Goal: Task Accomplishment & Management: Complete application form

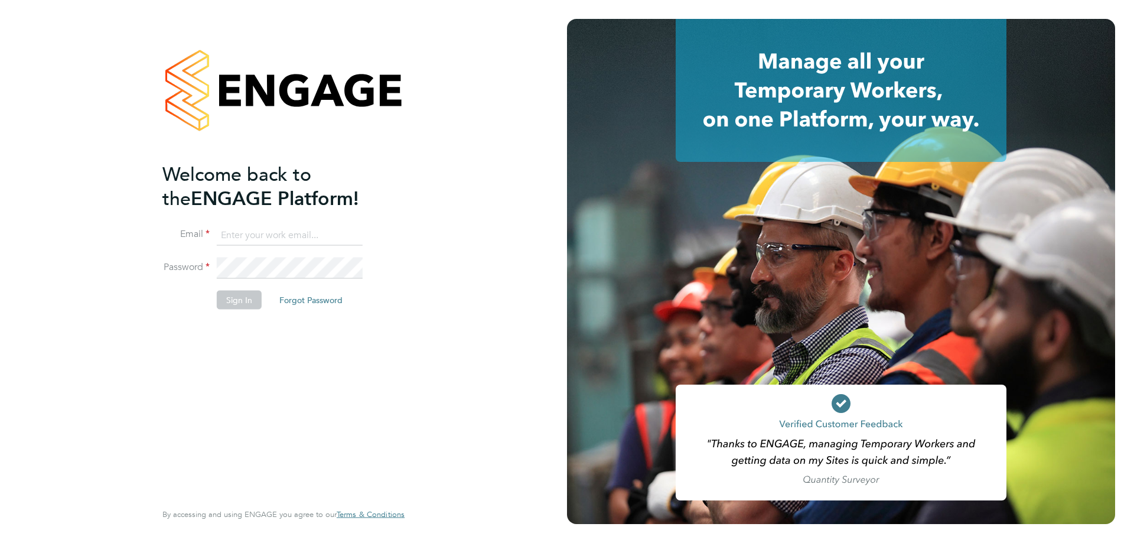
type input "d.fry@oandb.co.uk"
click at [249, 300] on button "Sign In" at bounding box center [239, 299] width 45 height 19
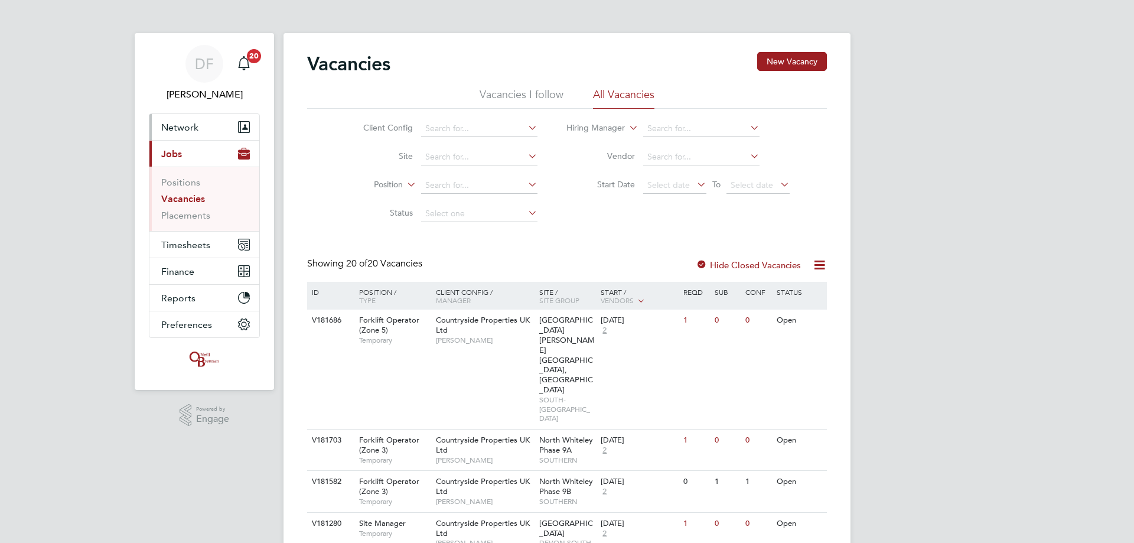
click at [181, 129] on span "Network" at bounding box center [179, 127] width 37 height 11
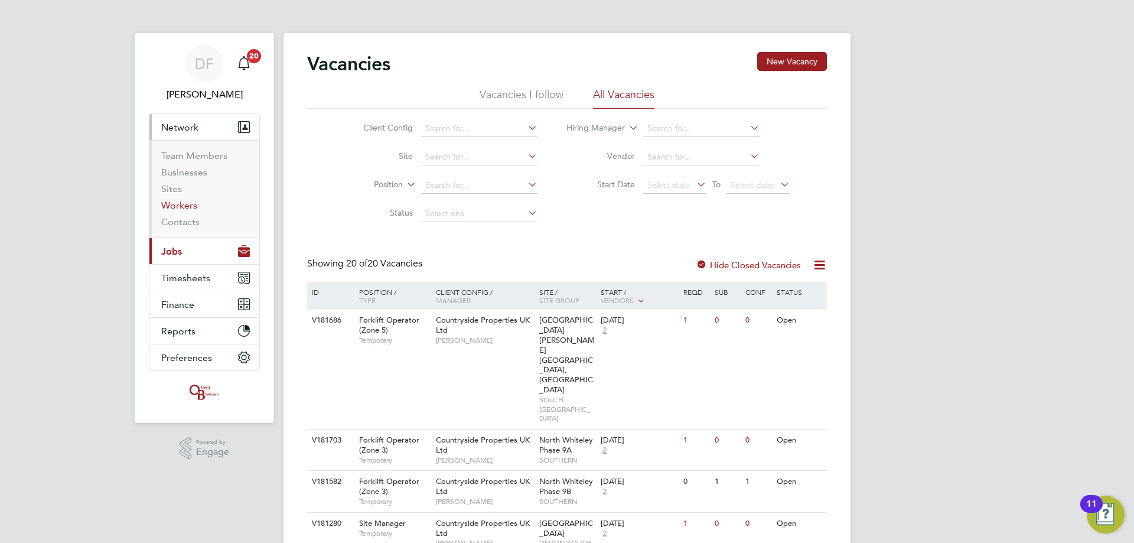
click at [186, 201] on link "Workers" at bounding box center [179, 205] width 36 height 11
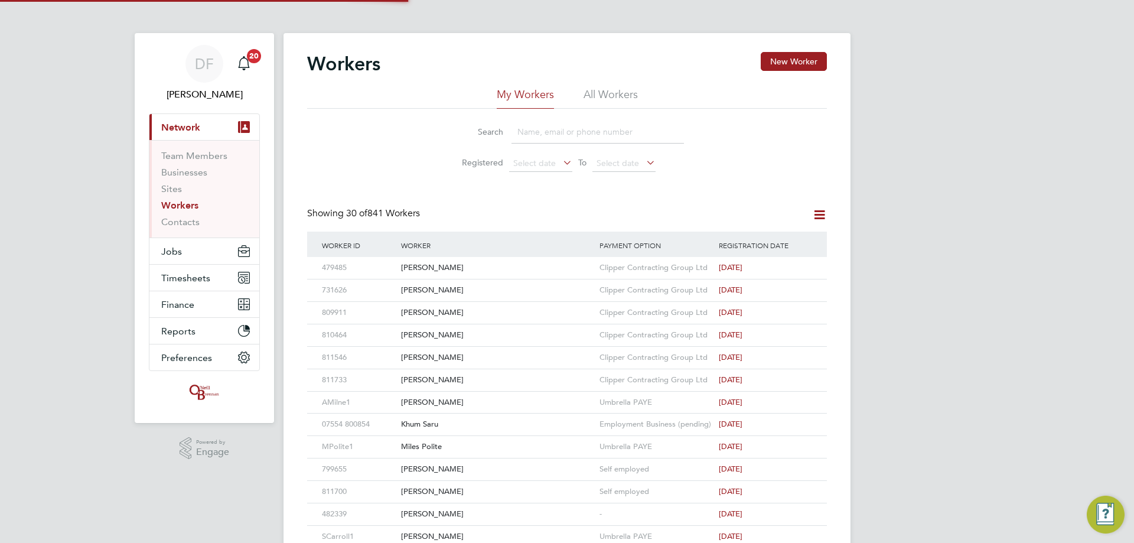
drag, startPoint x: 561, startPoint y: 121, endPoint x: 561, endPoint y: 128, distance: 6.5
click at [561, 121] on input at bounding box center [598, 132] width 173 height 23
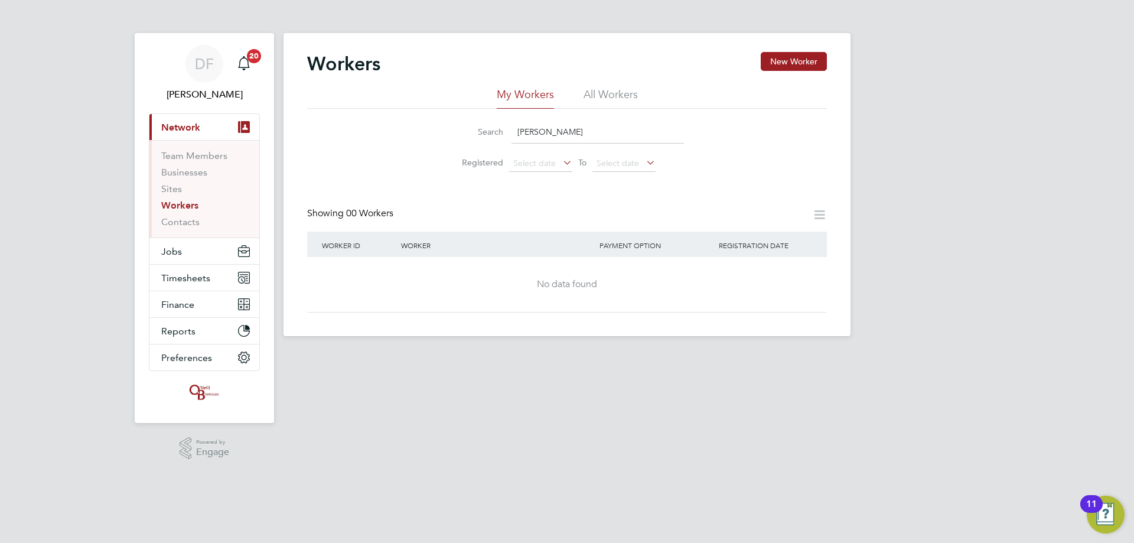
type input "harry how"
click at [778, 61] on button "New Worker" at bounding box center [794, 61] width 66 height 19
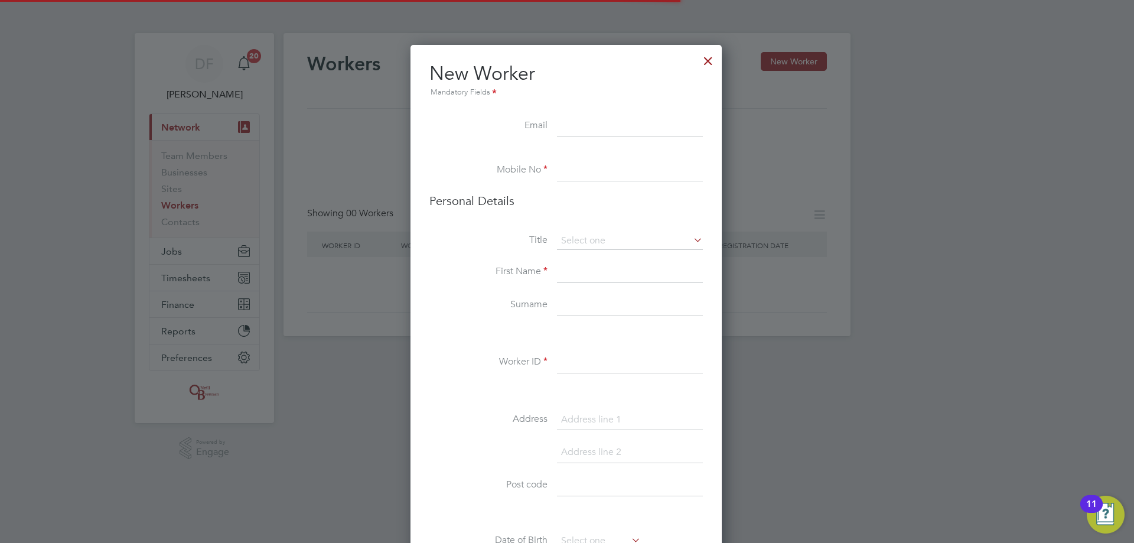
scroll to position [1000, 313]
drag, startPoint x: 584, startPoint y: 121, endPoint x: 584, endPoint y: 126, distance: 5.9
click at [584, 121] on input at bounding box center [630, 126] width 146 height 21
paste input "harry.howarth2013@gmail.com"
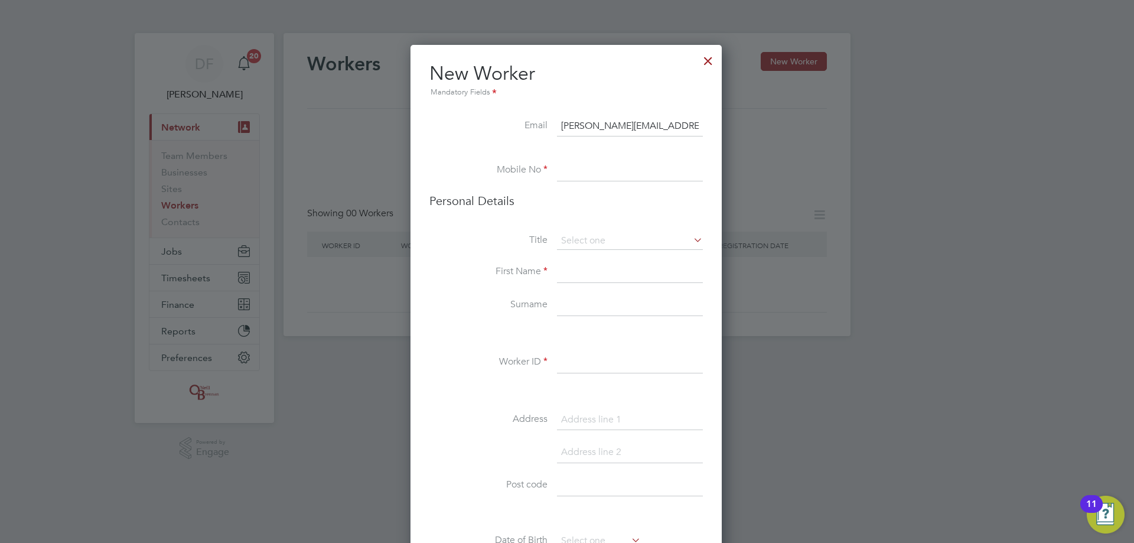
type input "harry.howarth2013@gmail.com"
click at [601, 174] on input at bounding box center [630, 170] width 146 height 21
paste input "07956220755"
type input "07956220755"
click at [581, 238] on input at bounding box center [630, 241] width 146 height 18
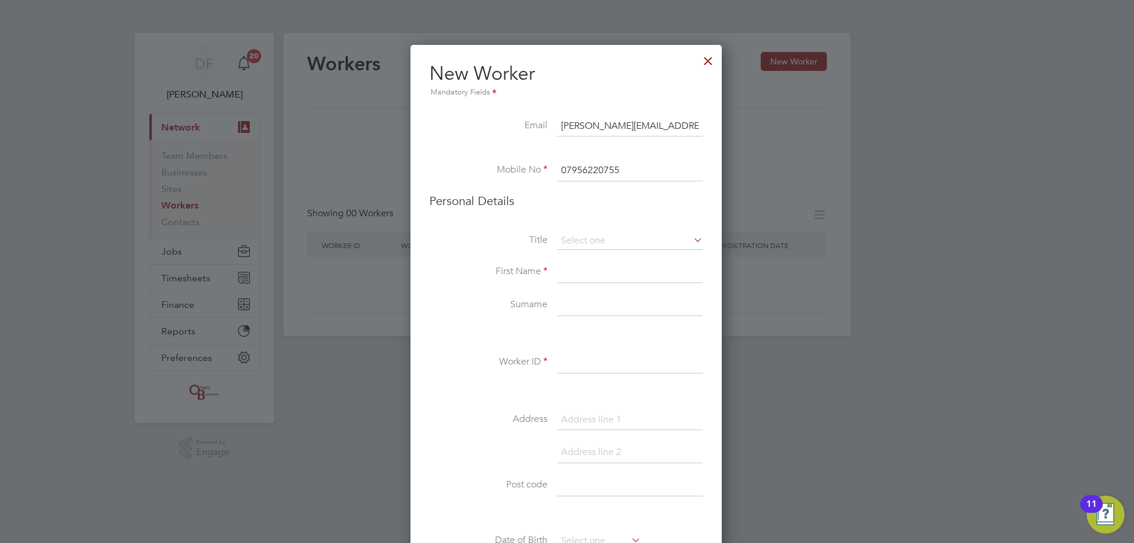
click at [577, 253] on li "Title" at bounding box center [567, 247] width 274 height 30
click at [580, 246] on input at bounding box center [630, 241] width 146 height 18
click at [576, 263] on ul "Mr Mrs Miss Ms" at bounding box center [630, 280] width 148 height 63
click at [564, 276] on input at bounding box center [630, 272] width 146 height 21
click at [581, 239] on input at bounding box center [630, 241] width 146 height 18
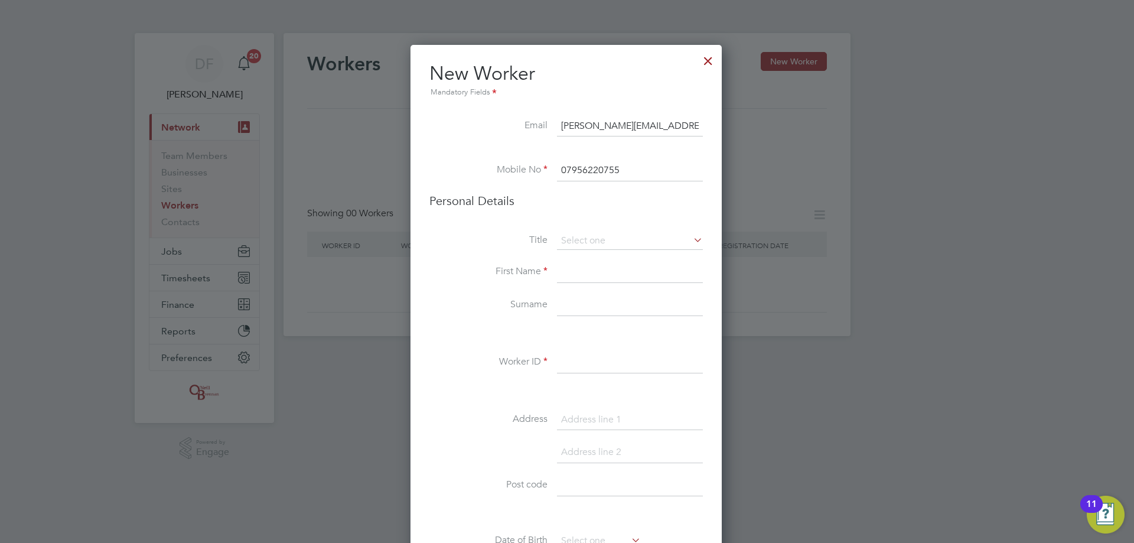
click at [575, 262] on li "Mr" at bounding box center [630, 257] width 147 height 15
type input "Mr"
click at [570, 270] on input at bounding box center [630, 272] width 146 height 21
type input "Harry"
type input "Howarth"
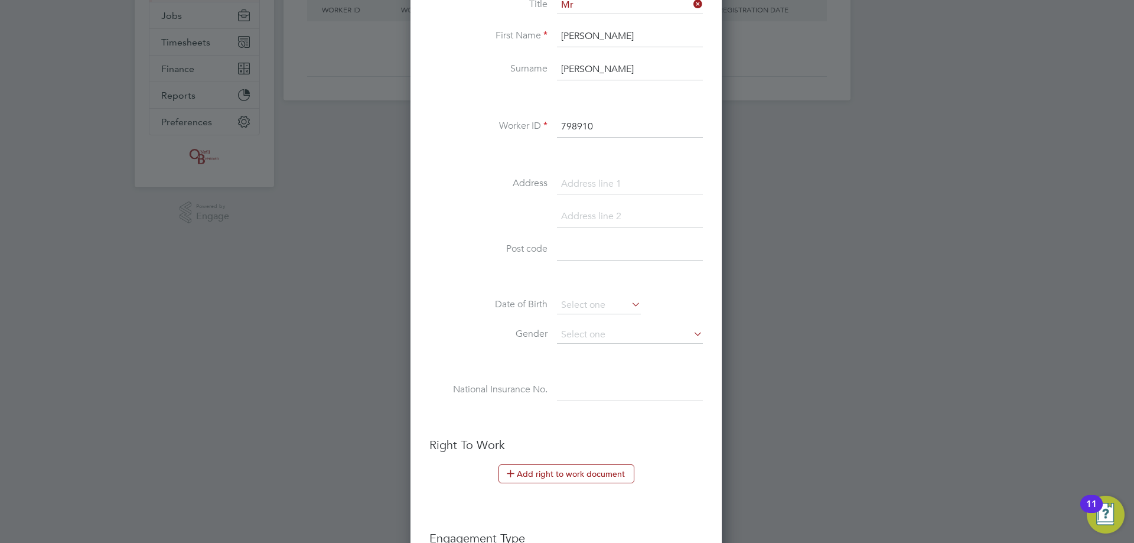
scroll to position [236, 0]
type input "798910"
click at [576, 183] on input at bounding box center [630, 183] width 146 height 21
click at [603, 180] on input at bounding box center [630, 183] width 146 height 21
type input "11 Felton Close"
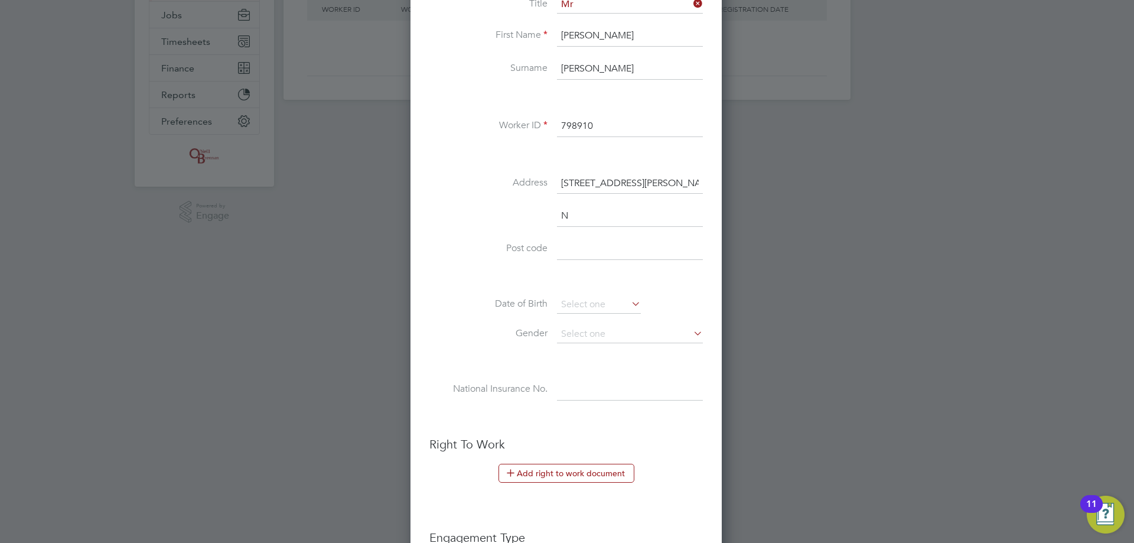
scroll to position [1032, 313]
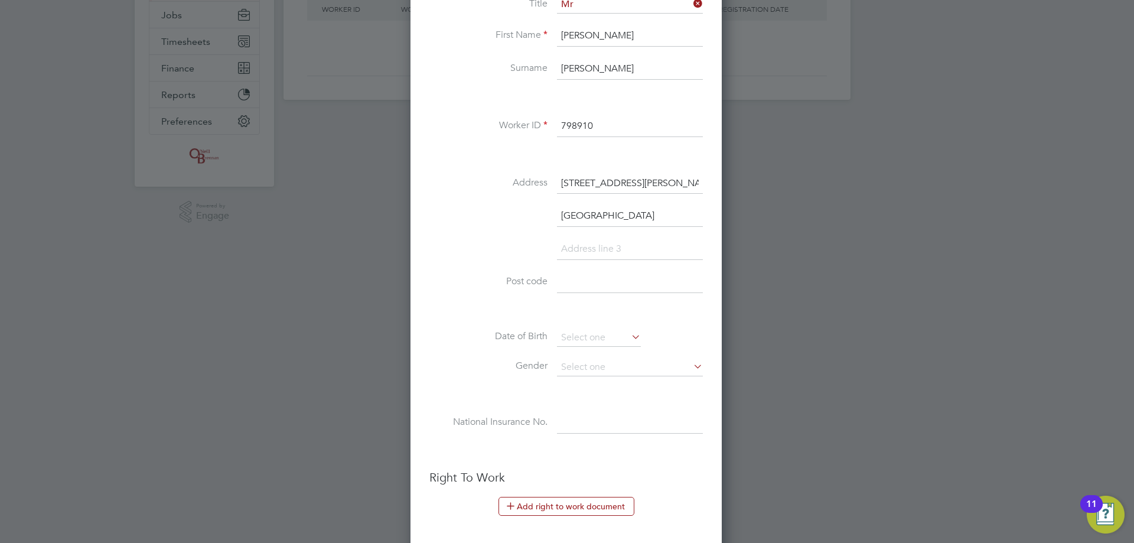
type input "Netley Abbey"
type input "Southampton"
type input "SO31 5HT"
click at [571, 340] on input at bounding box center [599, 338] width 84 height 18
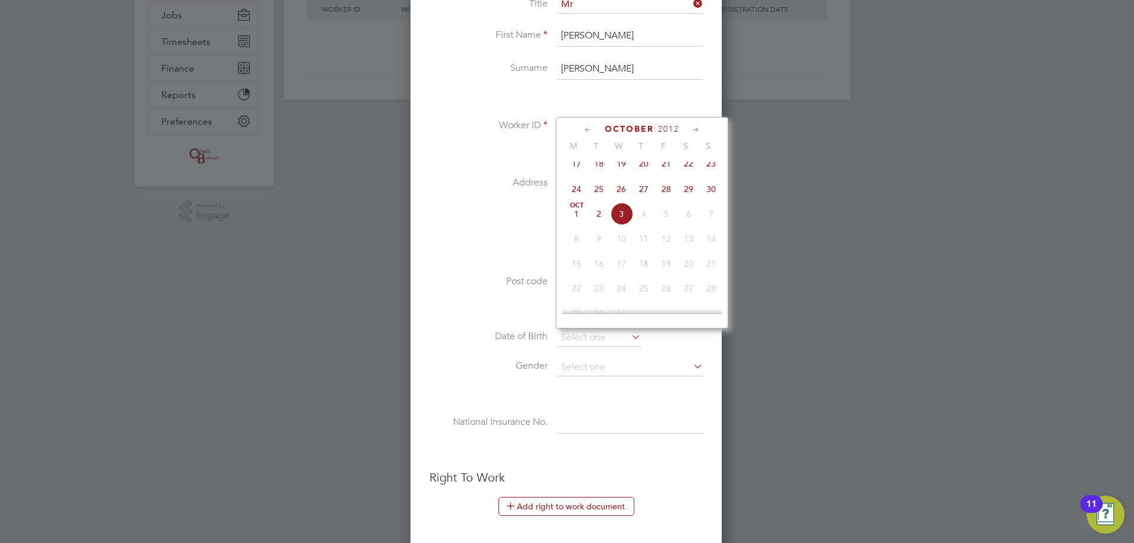
click at [666, 134] on div "October 2012" at bounding box center [642, 128] width 160 height 11
click at [668, 126] on span "2012" at bounding box center [668, 129] width 21 height 10
click at [713, 187] on span "2004" at bounding box center [711, 184] width 22 height 22
click at [589, 132] on icon at bounding box center [588, 129] width 11 height 13
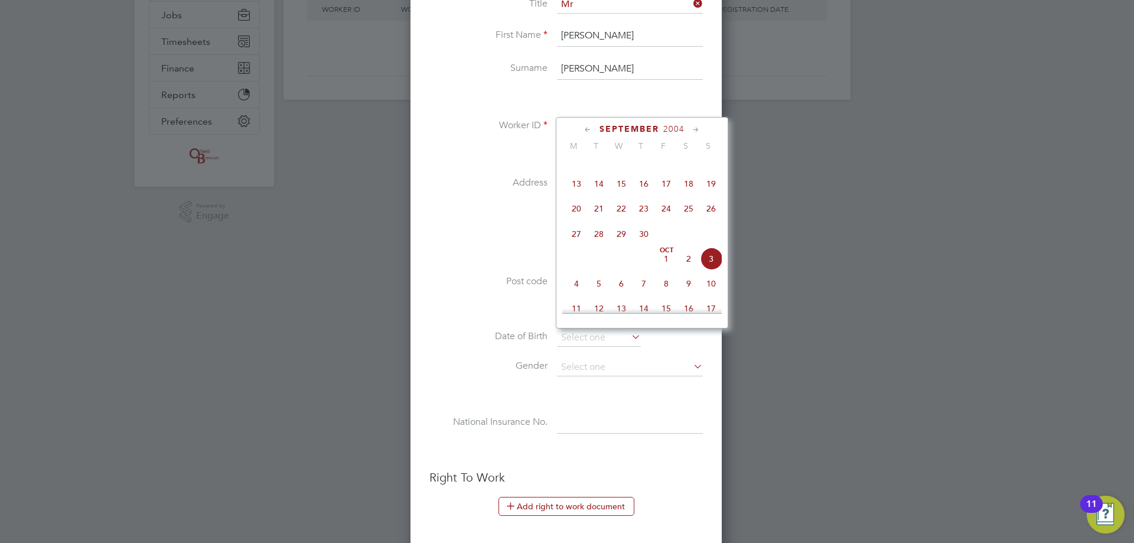
scroll to position [128, 0]
click at [589, 132] on icon at bounding box center [588, 129] width 11 height 13
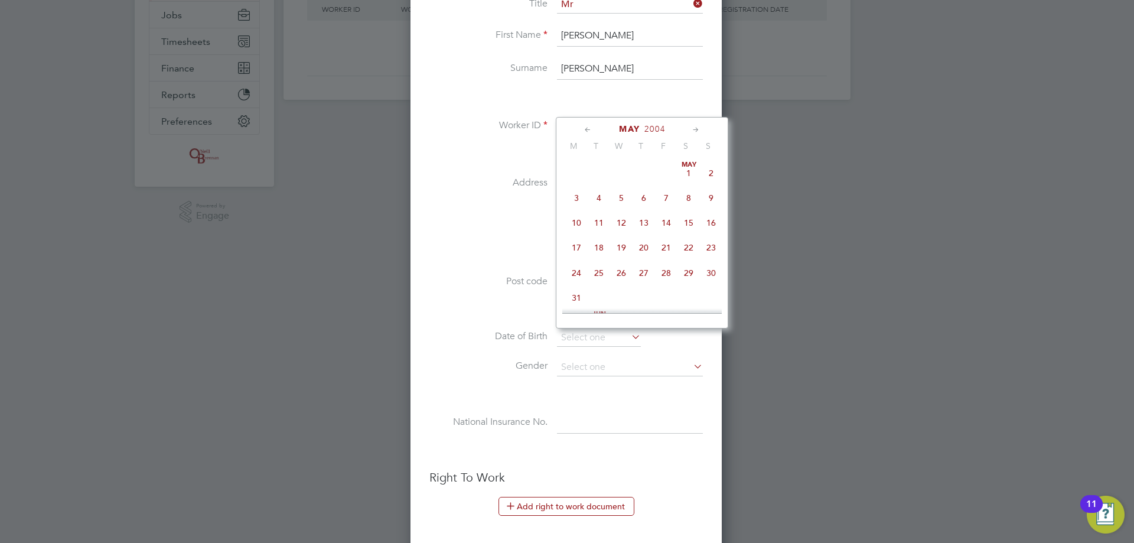
click at [589, 132] on icon at bounding box center [588, 129] width 11 height 13
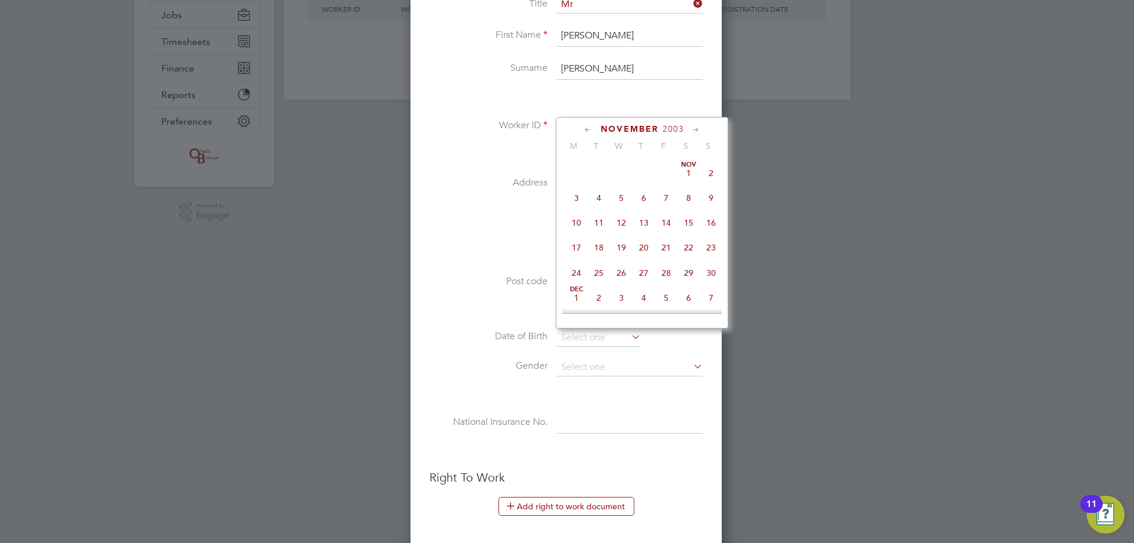
click at [693, 129] on icon at bounding box center [696, 129] width 11 height 13
click at [597, 194] on span "6" at bounding box center [599, 192] width 22 height 22
type input "06 Jan 2004"
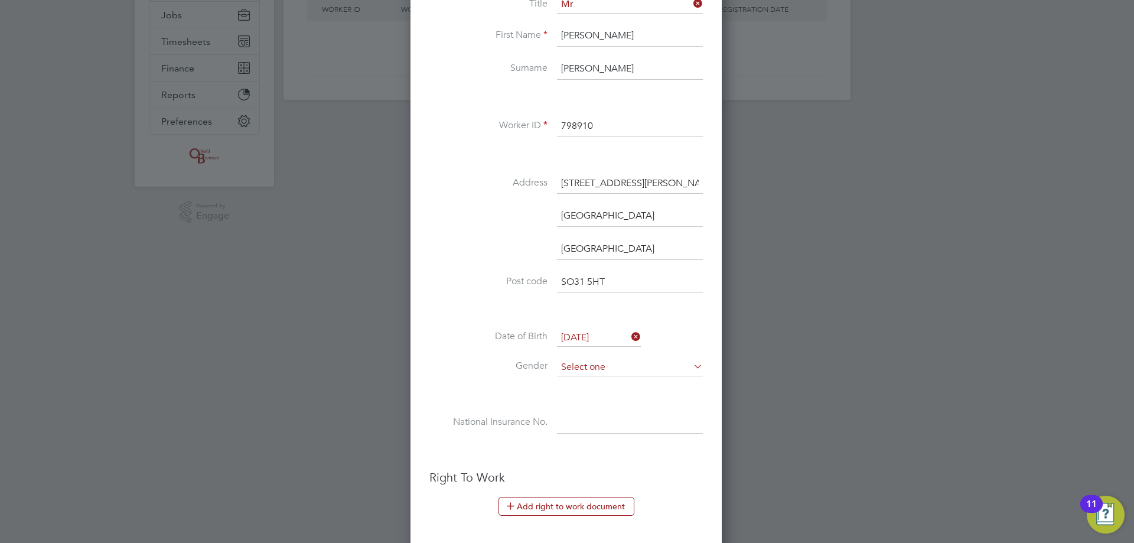
click at [581, 372] on input at bounding box center [630, 368] width 146 height 18
click at [576, 385] on li "Male" at bounding box center [630, 383] width 147 height 15
type input "Male"
click at [570, 421] on input at bounding box center [630, 422] width 146 height 21
click at [571, 422] on input at bounding box center [630, 422] width 146 height 21
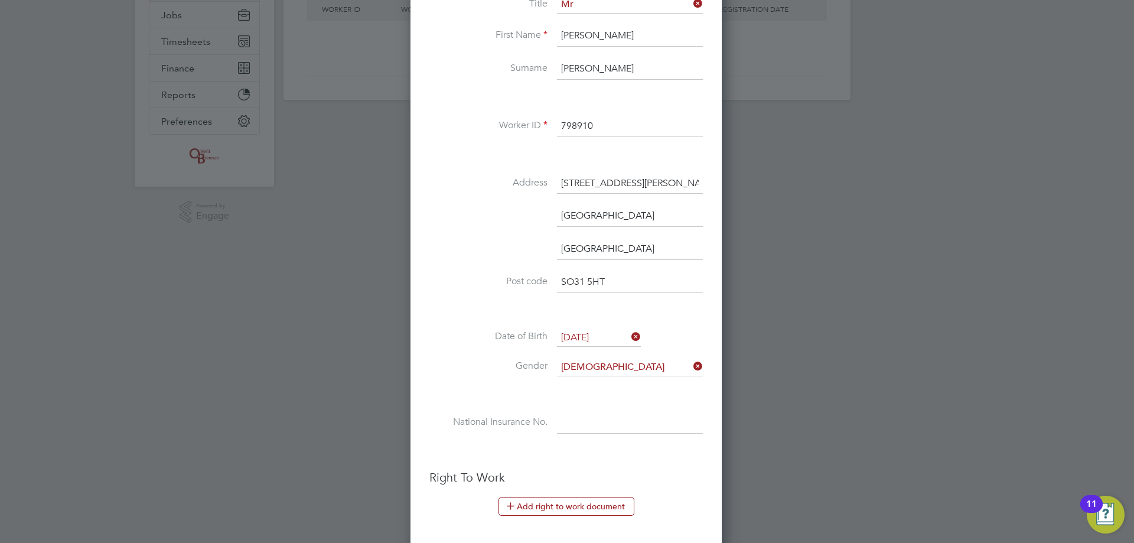
paste input "PJ726222C"
type input "PJ 72 62 22 C"
click at [560, 503] on button "Add right to work document" at bounding box center [567, 506] width 136 height 19
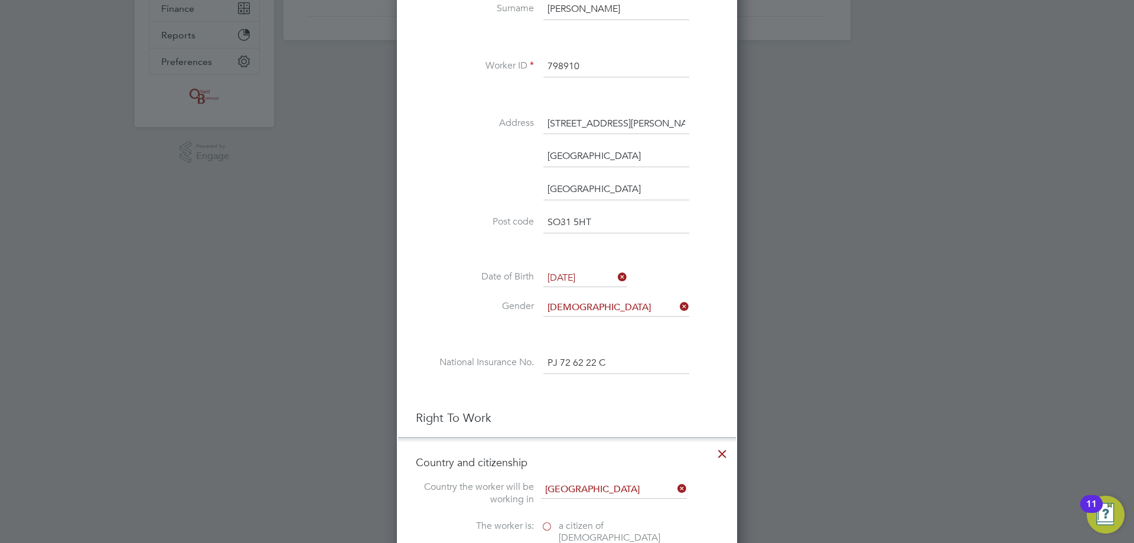
scroll to position [473, 0]
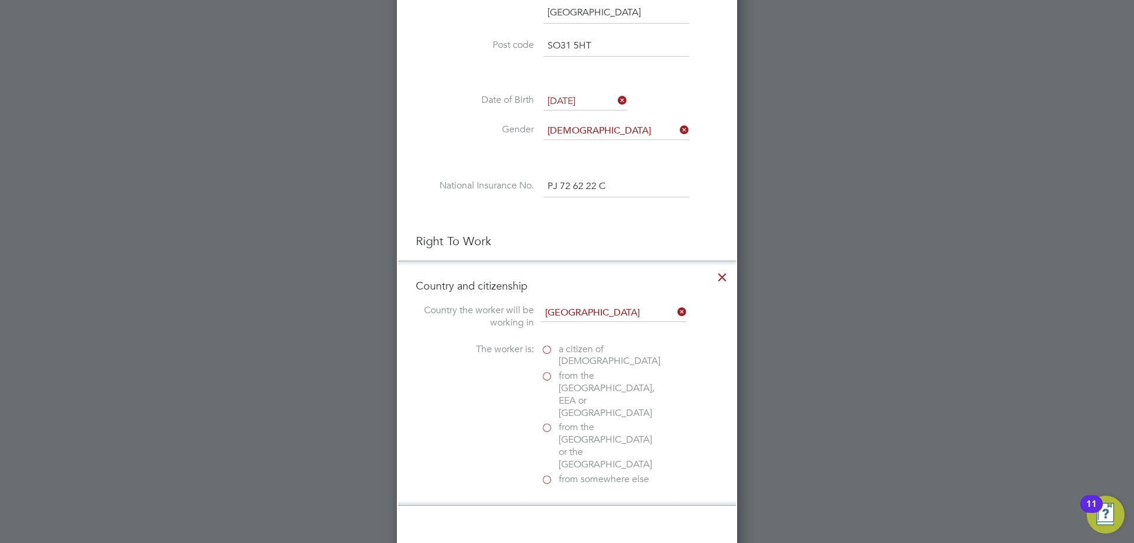
click at [550, 347] on label "a citizen of United Kingdom" at bounding box center [600, 355] width 118 height 25
click at [0, 0] on input "a citizen of United Kingdom" at bounding box center [0, 0] width 0 height 0
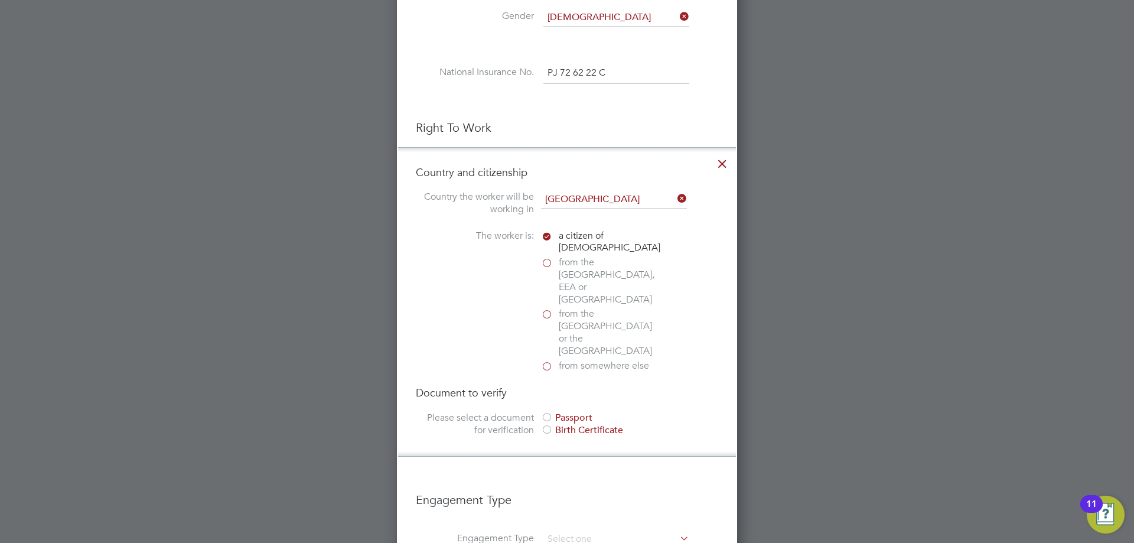
scroll to position [591, 0]
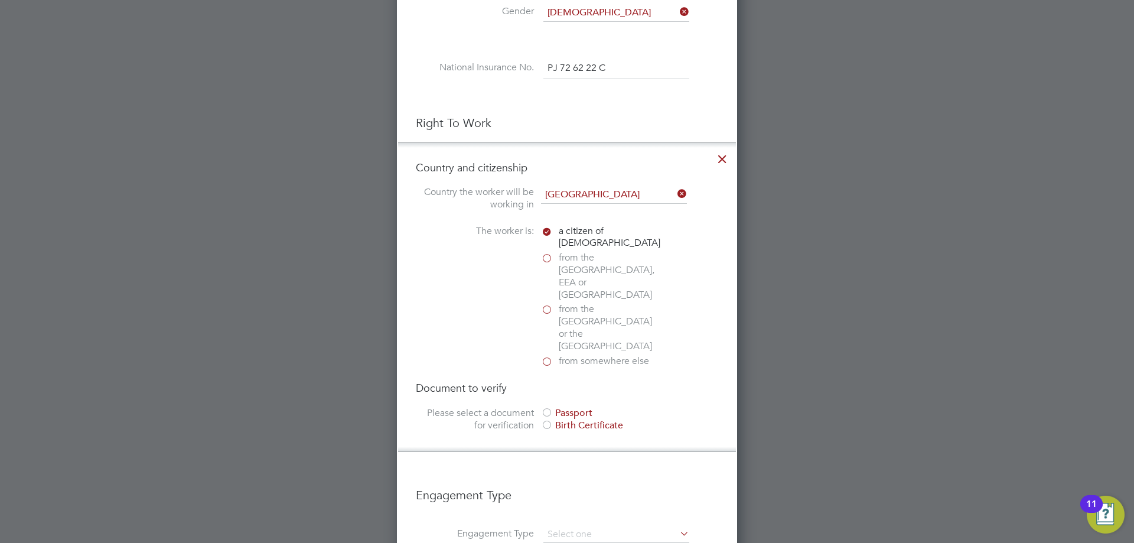
click at [550, 408] on div at bounding box center [547, 414] width 12 height 12
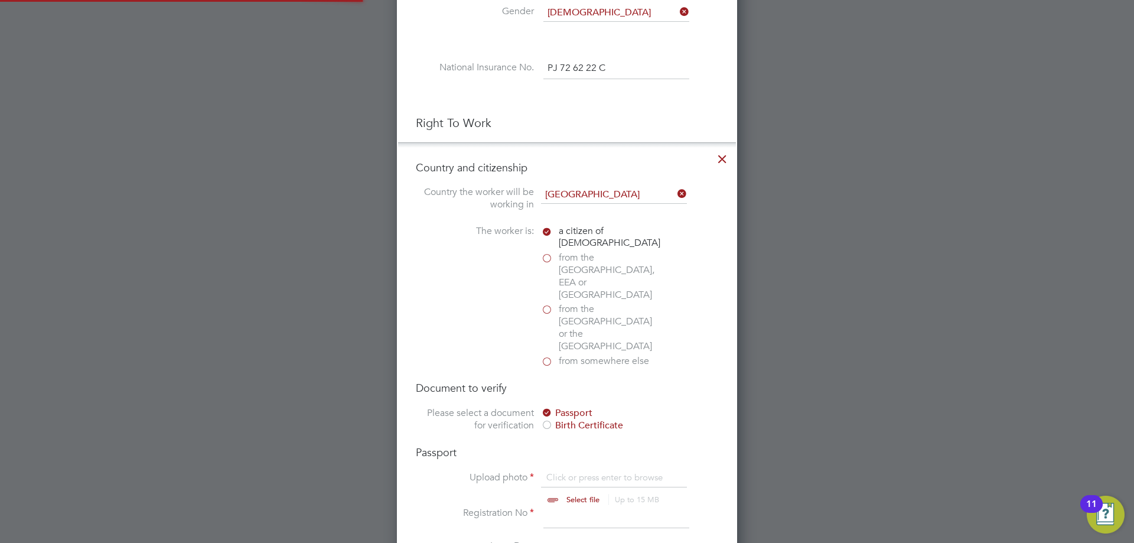
scroll to position [16, 147]
click at [563, 472] on input "file" at bounding box center [595, 489] width 186 height 35
type input "C:\fakepath\Harry.pdf"
click at [563, 507] on input at bounding box center [617, 517] width 146 height 21
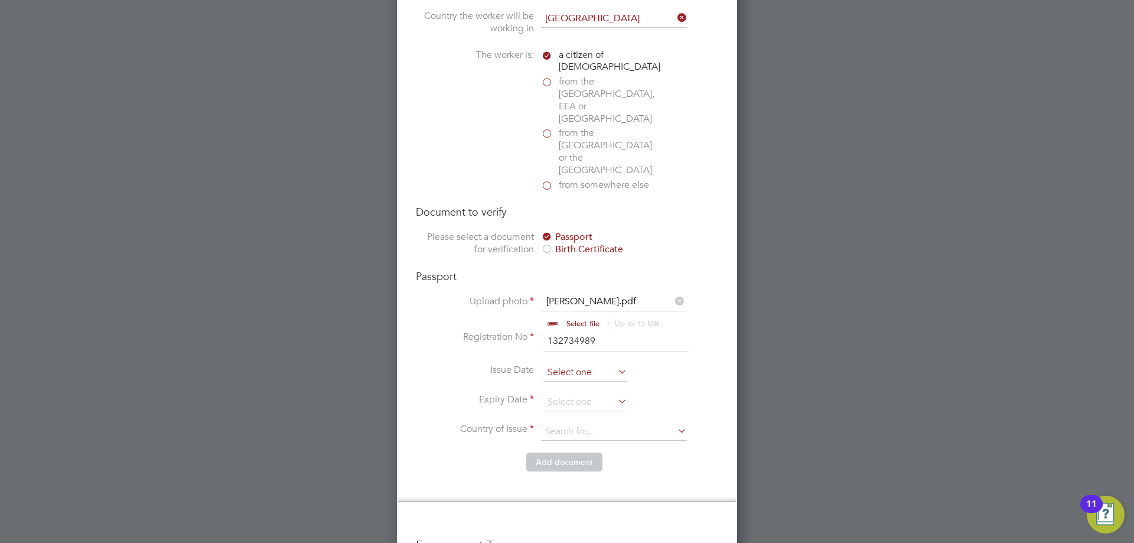
scroll to position [768, 0]
type input "132734989"
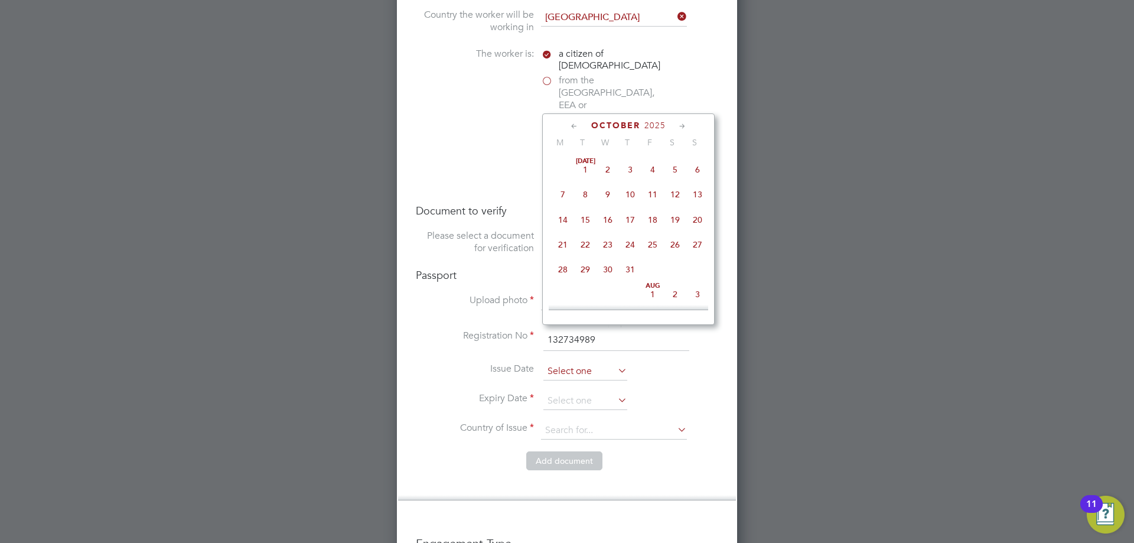
click at [554, 363] on input at bounding box center [586, 372] width 84 height 18
click at [655, 128] on span "2025" at bounding box center [655, 126] width 21 height 10
click at [656, 207] on span "2022" at bounding box center [653, 205] width 22 height 22
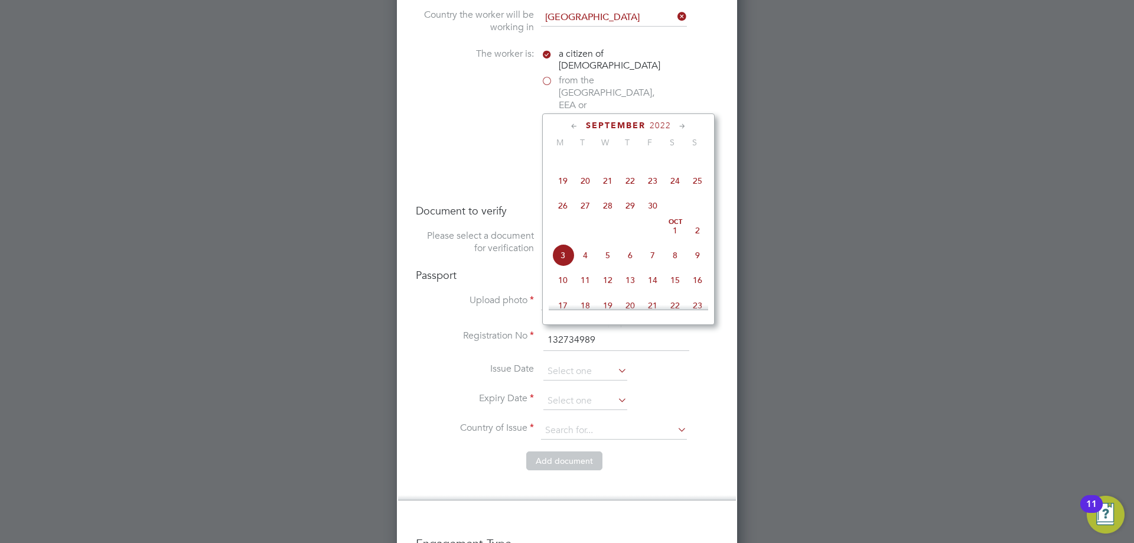
click at [574, 125] on icon at bounding box center [574, 126] width 11 height 13
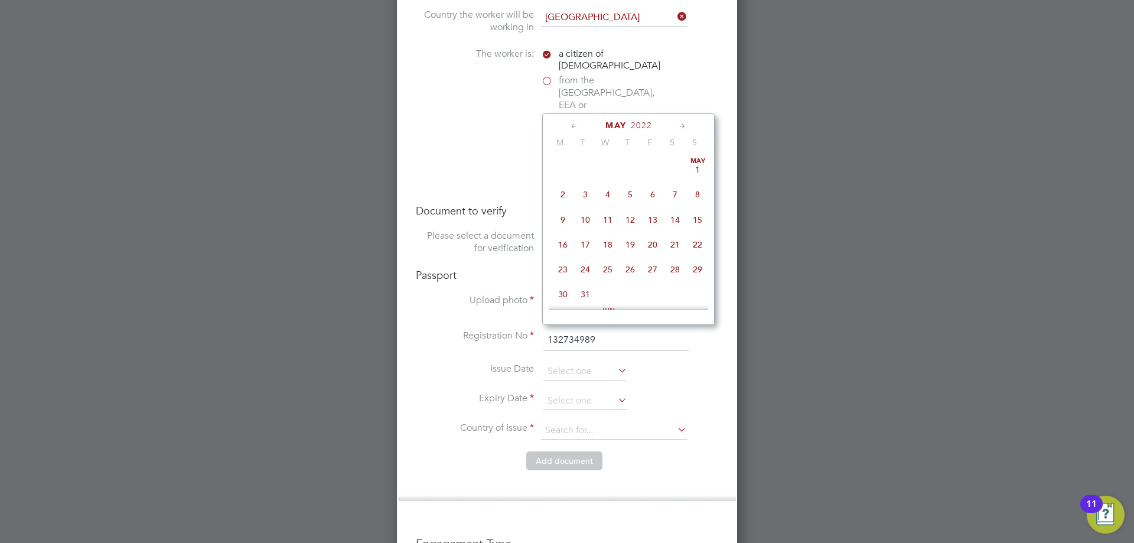
click at [682, 122] on icon at bounding box center [682, 126] width 11 height 13
click at [651, 224] on span "17" at bounding box center [653, 216] width 22 height 22
type input "17 Jun 2022"
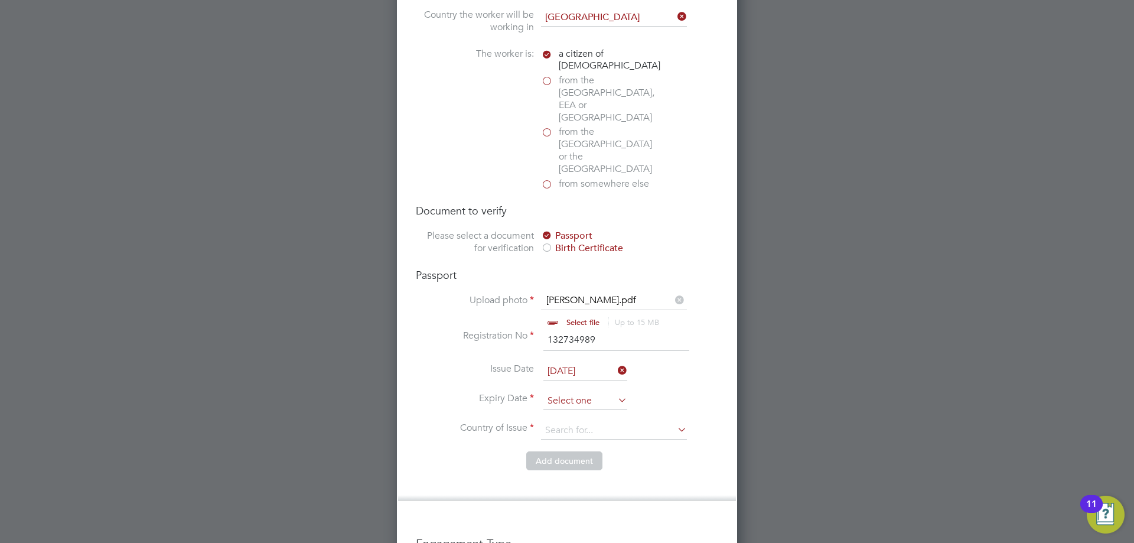
click at [562, 392] on input at bounding box center [586, 401] width 84 height 18
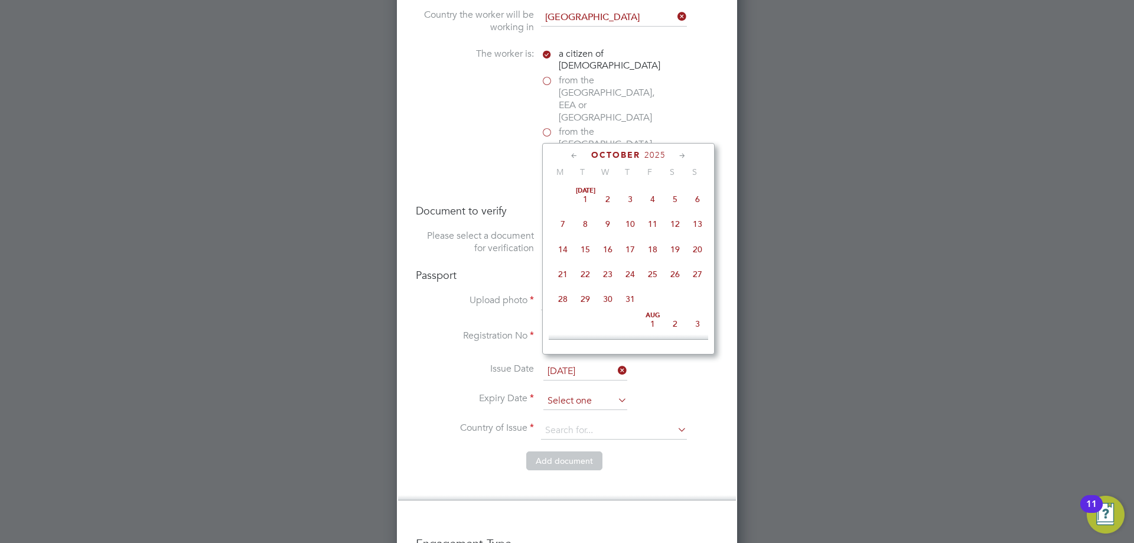
scroll to position [333, 0]
click at [661, 149] on div "October 2025" at bounding box center [629, 154] width 160 height 11
click at [657, 154] on span "2025" at bounding box center [655, 155] width 21 height 10
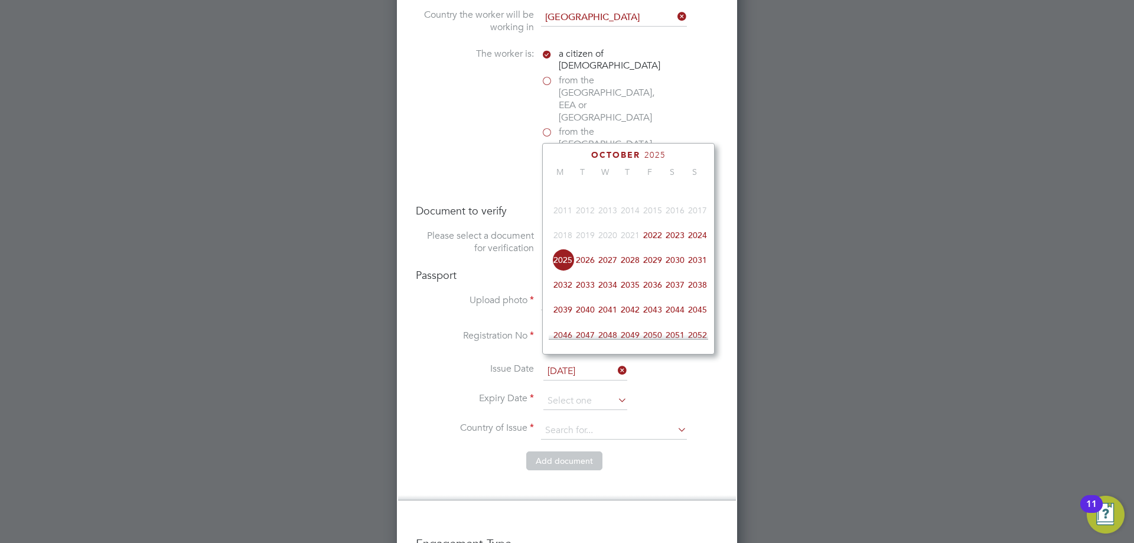
click at [565, 296] on span "2032" at bounding box center [563, 285] width 22 height 22
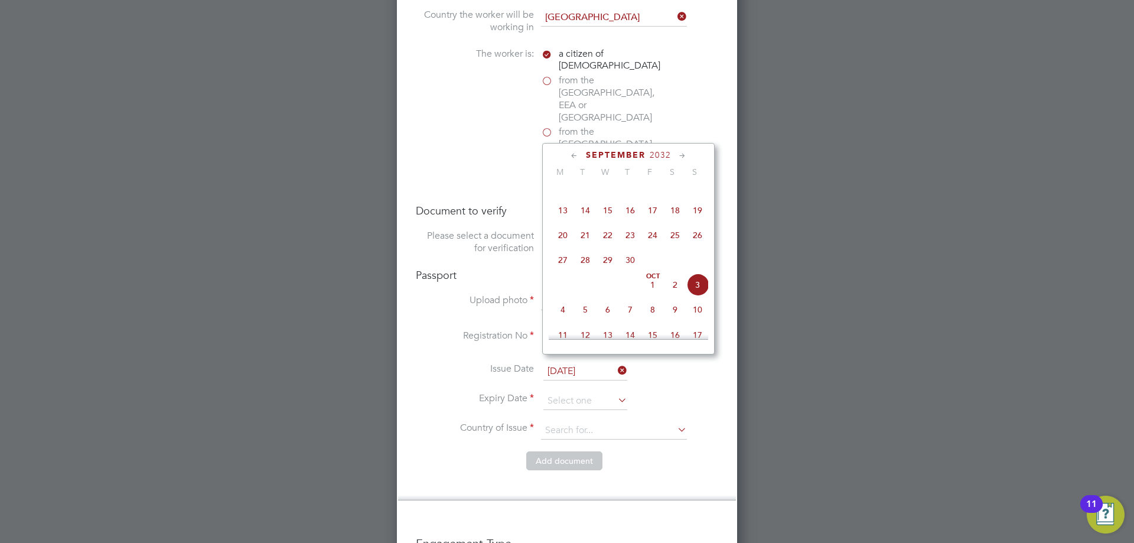
click at [573, 155] on icon at bounding box center [574, 155] width 11 height 13
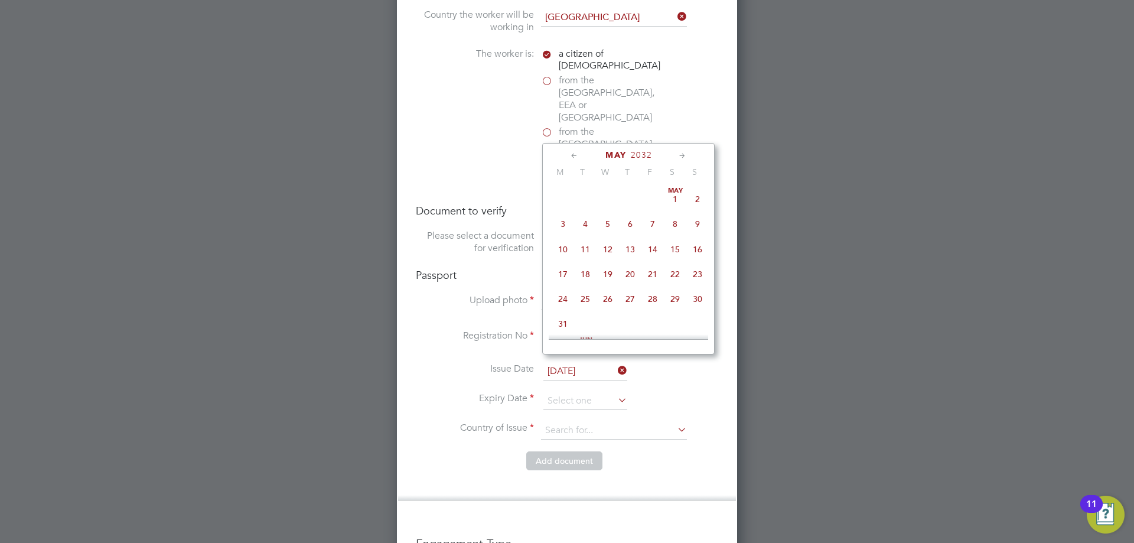
click at [684, 151] on icon at bounding box center [682, 155] width 11 height 13
click at [626, 249] on span "17" at bounding box center [630, 246] width 22 height 22
type input "17 Jun 2032"
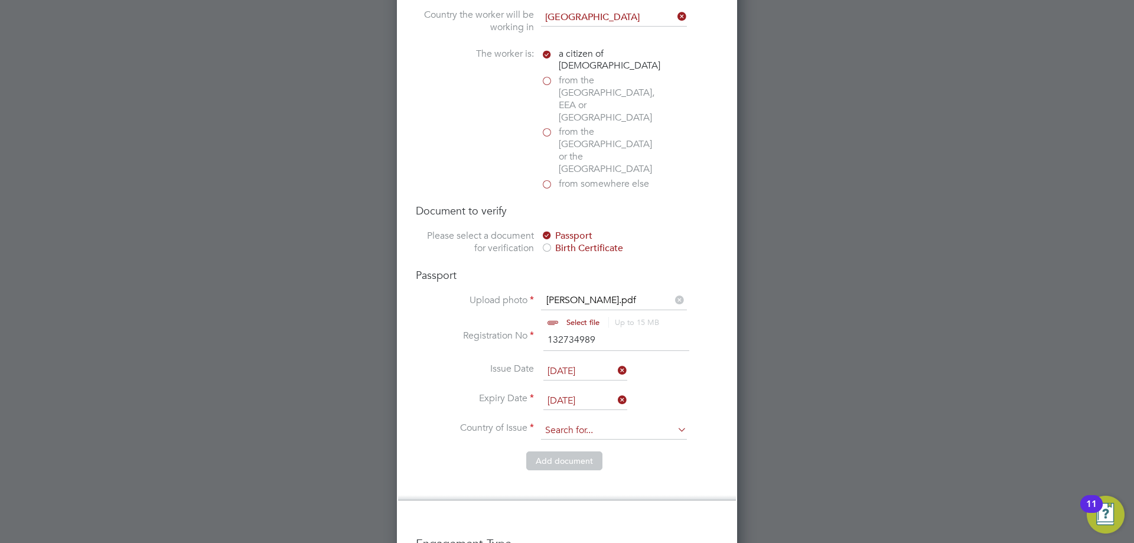
click at [561, 422] on input at bounding box center [614, 431] width 146 height 18
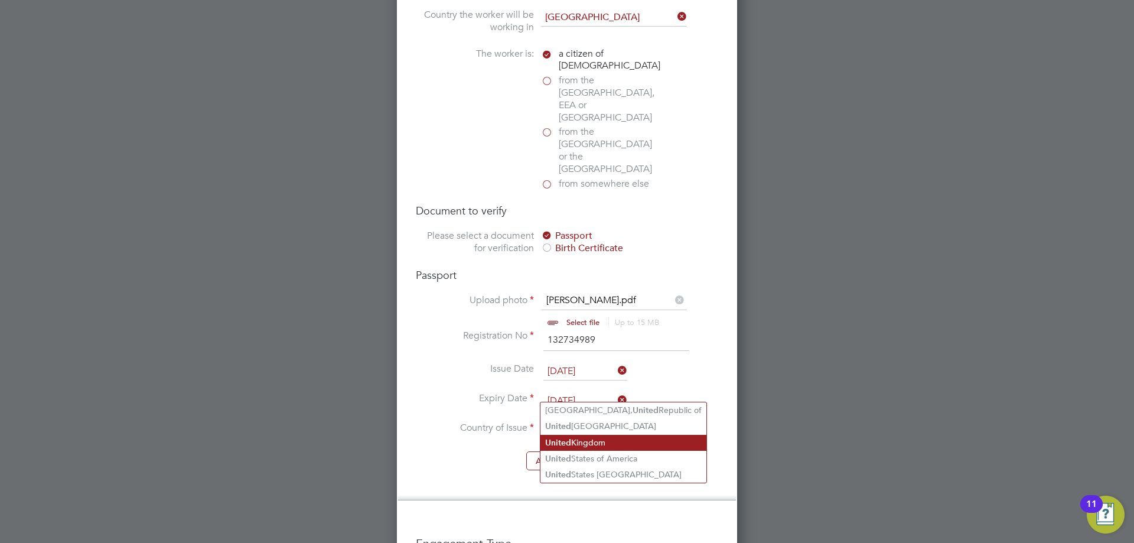
click at [577, 441] on li "United Kingdom" at bounding box center [624, 443] width 166 height 16
type input "United Kingdom"
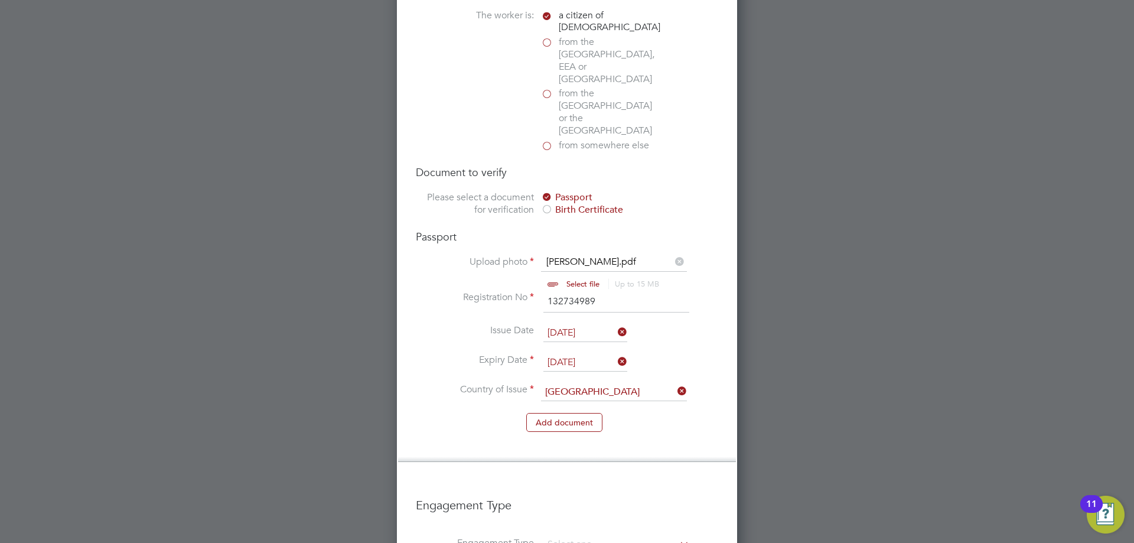
scroll to position [886, 0]
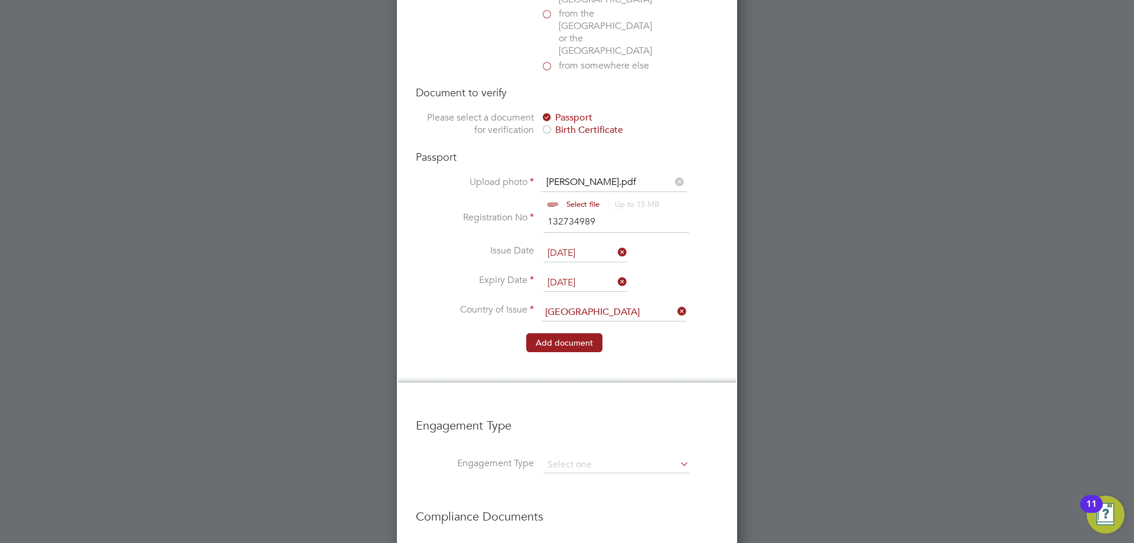
click at [566, 333] on button "Add document" at bounding box center [564, 342] width 76 height 19
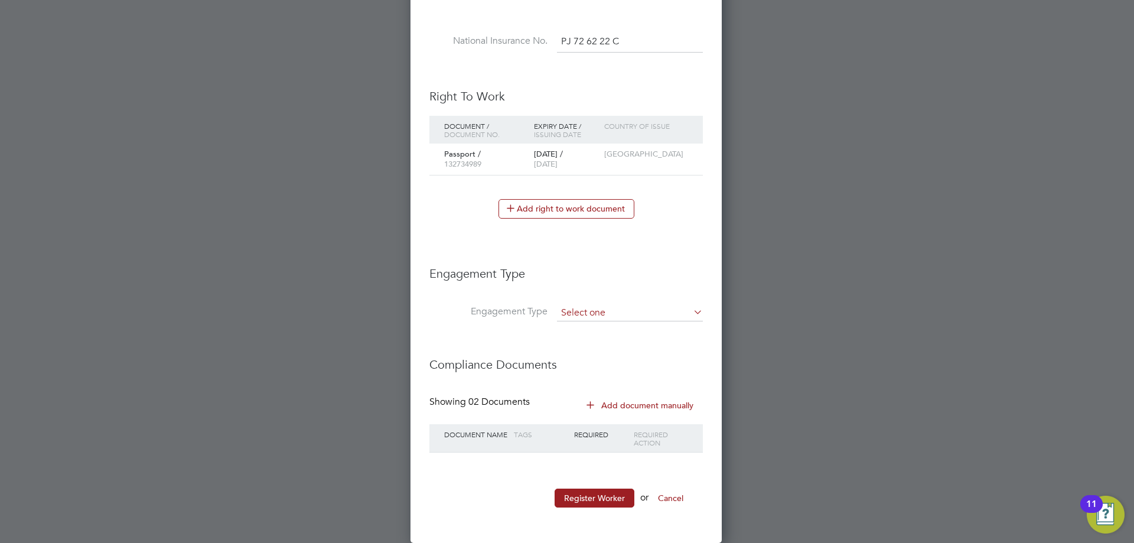
click at [588, 305] on input at bounding box center [630, 313] width 146 height 17
click at [581, 379] on li "Umbrella" at bounding box center [630, 380] width 147 height 17
type input "Umbrella"
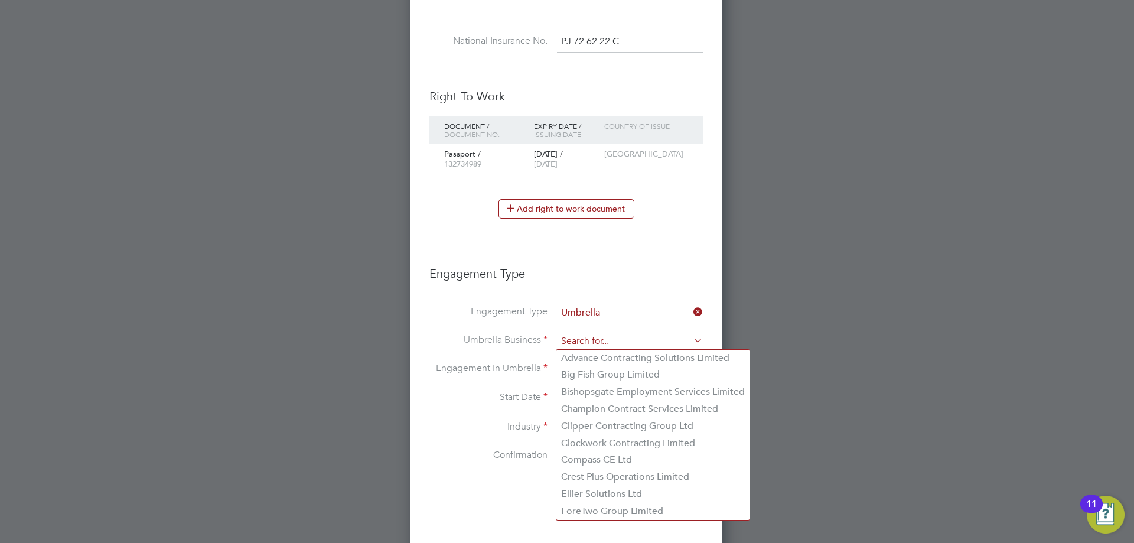
click at [590, 339] on input at bounding box center [630, 341] width 146 height 17
type input "c"
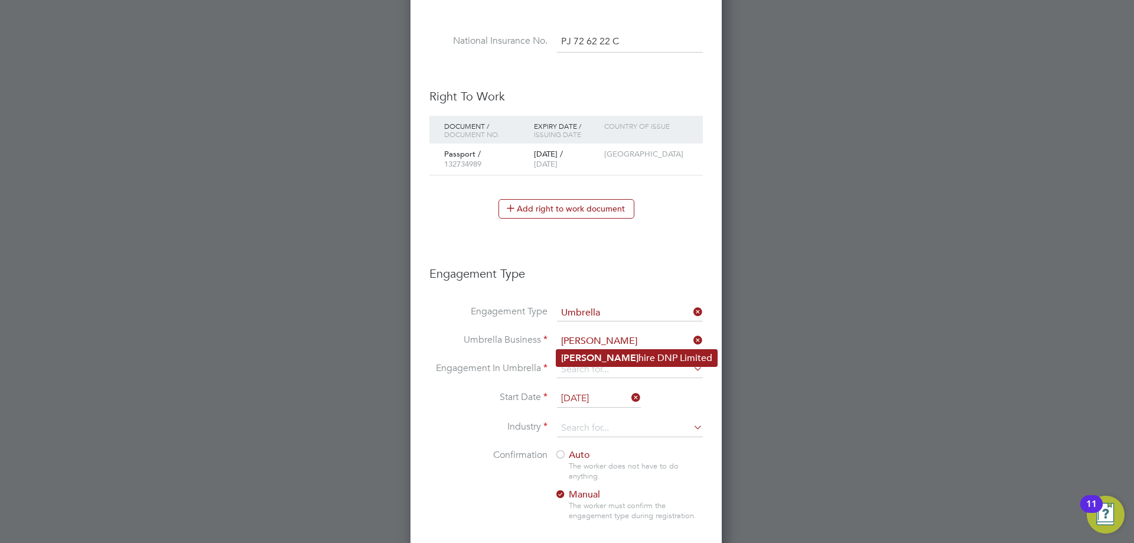
click at [584, 356] on li "Sapp hire DNP Limited" at bounding box center [637, 358] width 161 height 17
type input "Sapphire DNP Limited"
click at [586, 365] on input at bounding box center [630, 370] width 146 height 17
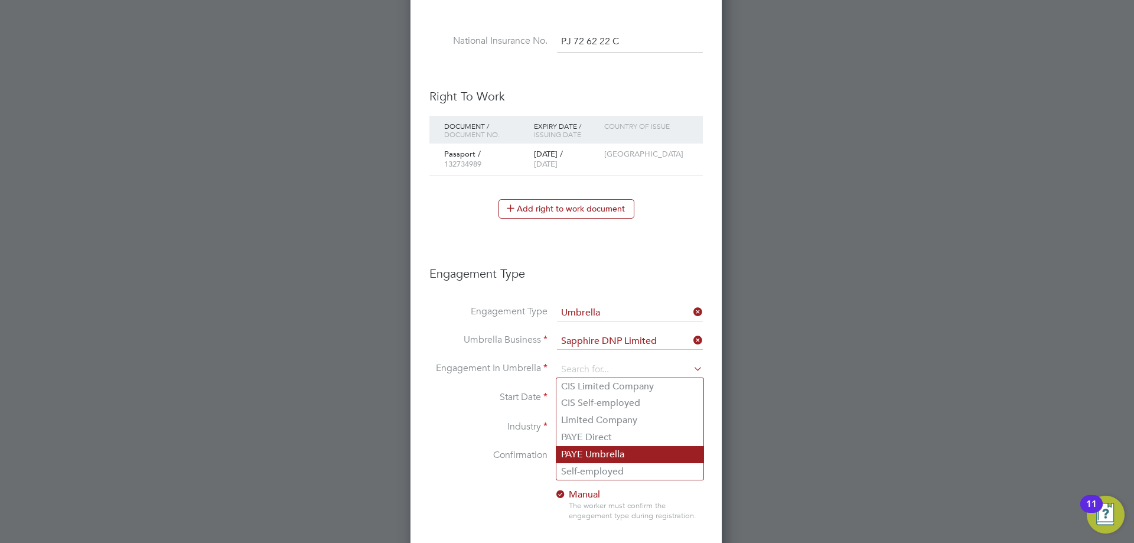
click at [597, 456] on li "PAYE Umbrella" at bounding box center [630, 454] width 147 height 17
type input "PAYE Umbrella"
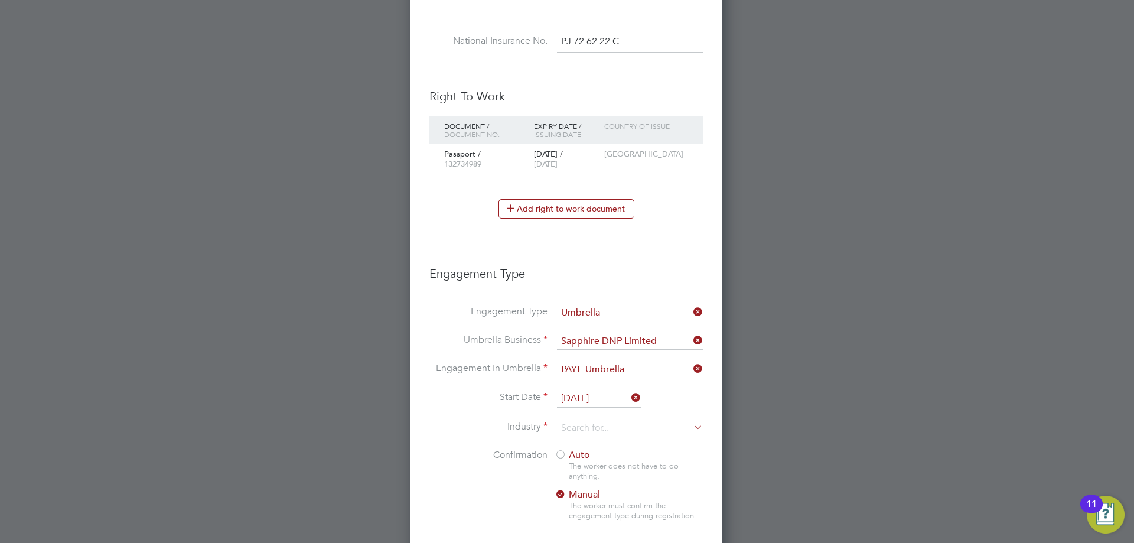
click at [573, 395] on input "[DATE]" at bounding box center [599, 399] width 84 height 18
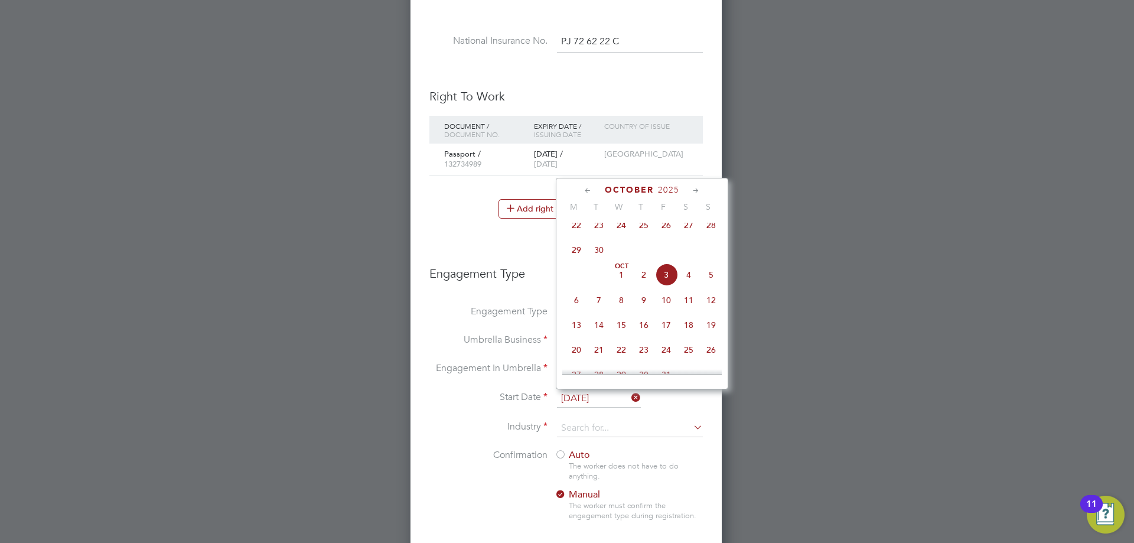
click at [662, 282] on span "3" at bounding box center [666, 275] width 22 height 22
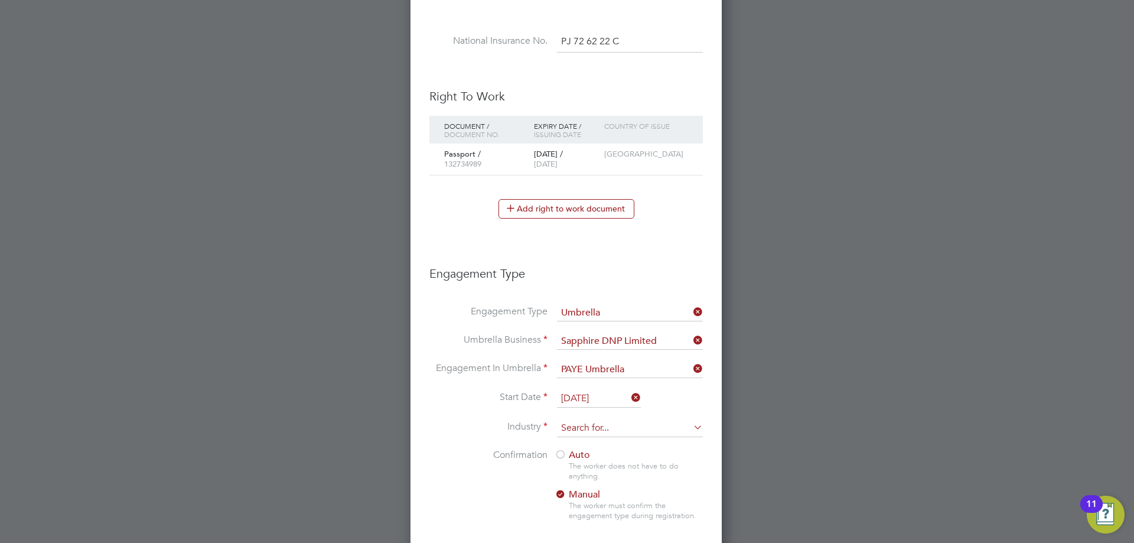
click at [571, 431] on input at bounding box center [630, 429] width 146 height 18
click at [580, 521] on li "Construction" at bounding box center [630, 526] width 147 height 16
type input "Construction"
click at [560, 451] on div at bounding box center [561, 456] width 12 height 12
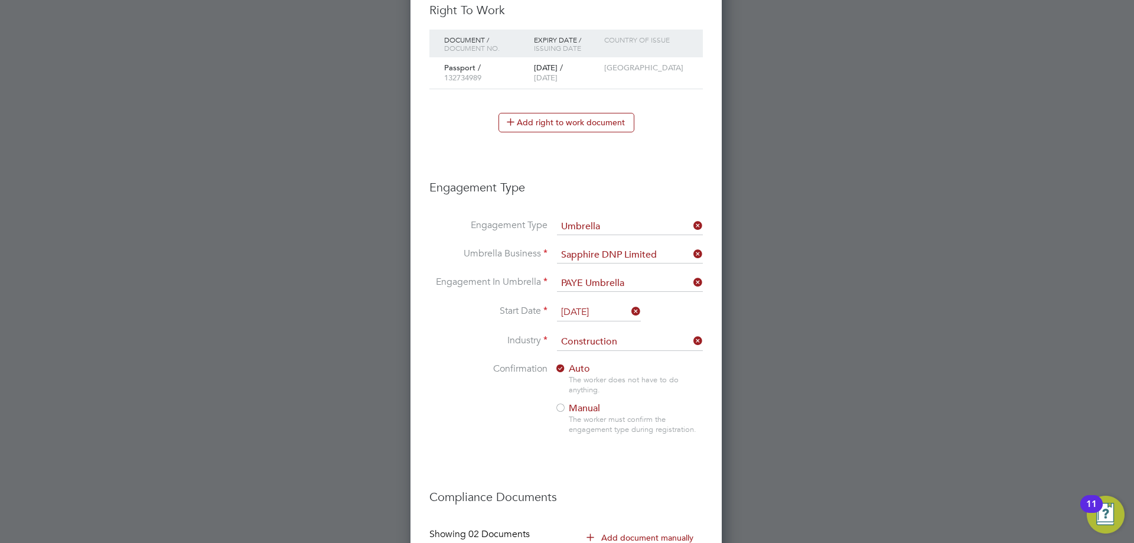
scroll to position [836, 0]
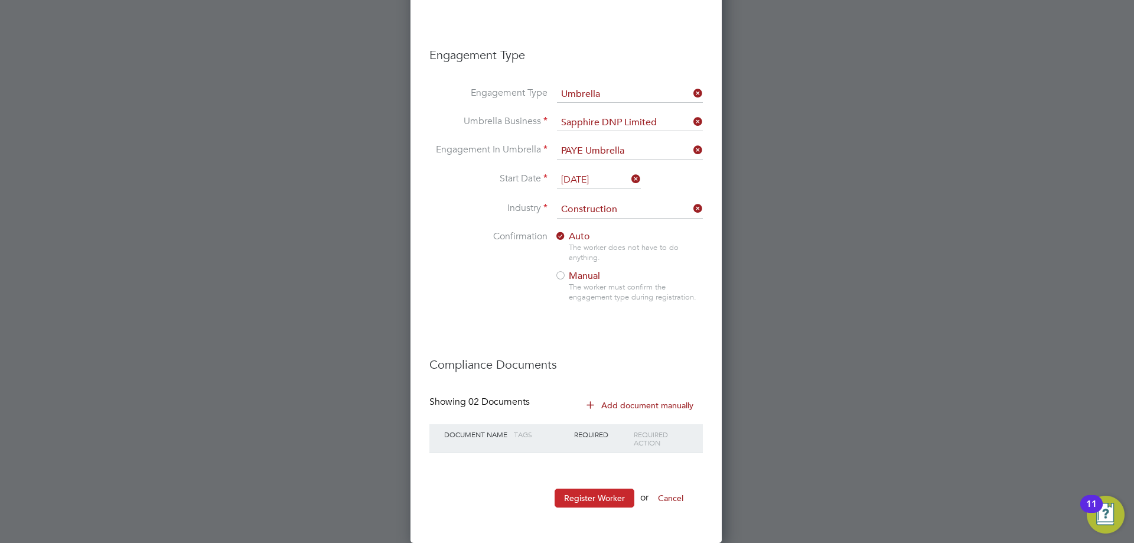
click at [589, 498] on button "Register Worker" at bounding box center [595, 498] width 80 height 19
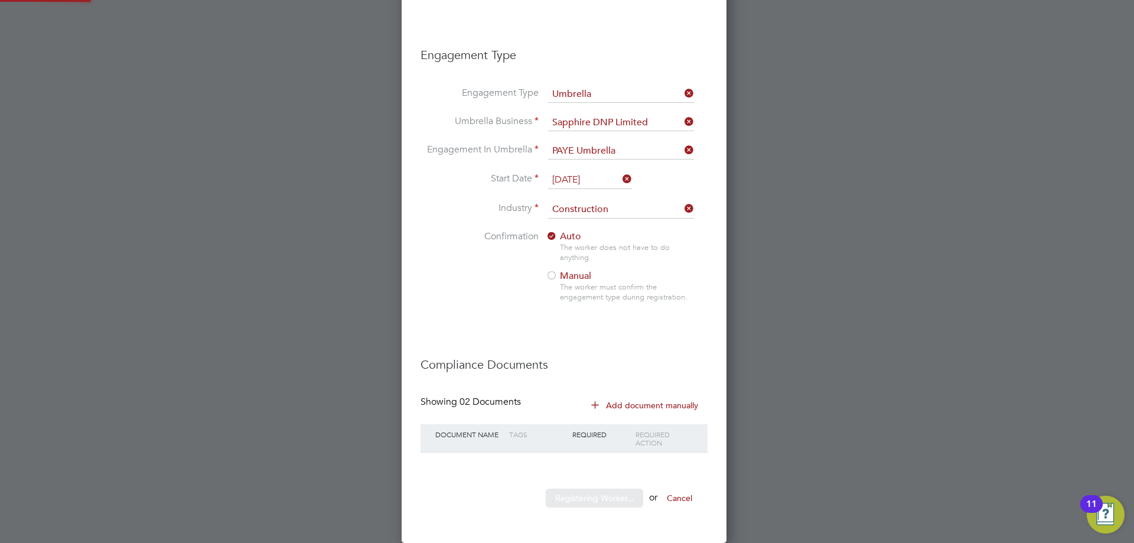
scroll to position [1335, 331]
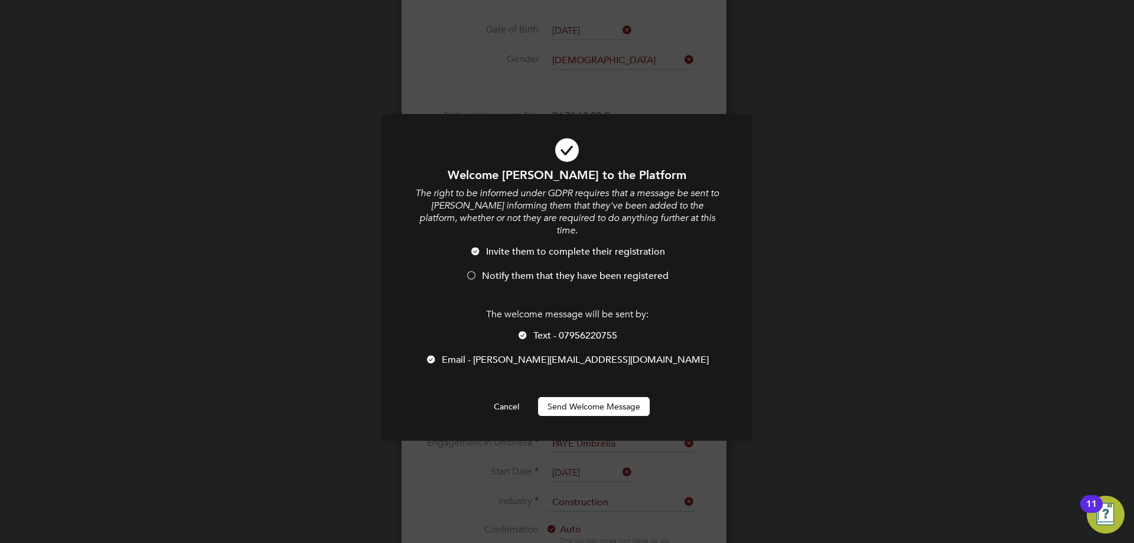
click at [517, 270] on span "Notify them that they have been registered" at bounding box center [575, 276] width 187 height 12
click at [581, 397] on button "Send Welcome Message" at bounding box center [594, 406] width 112 height 19
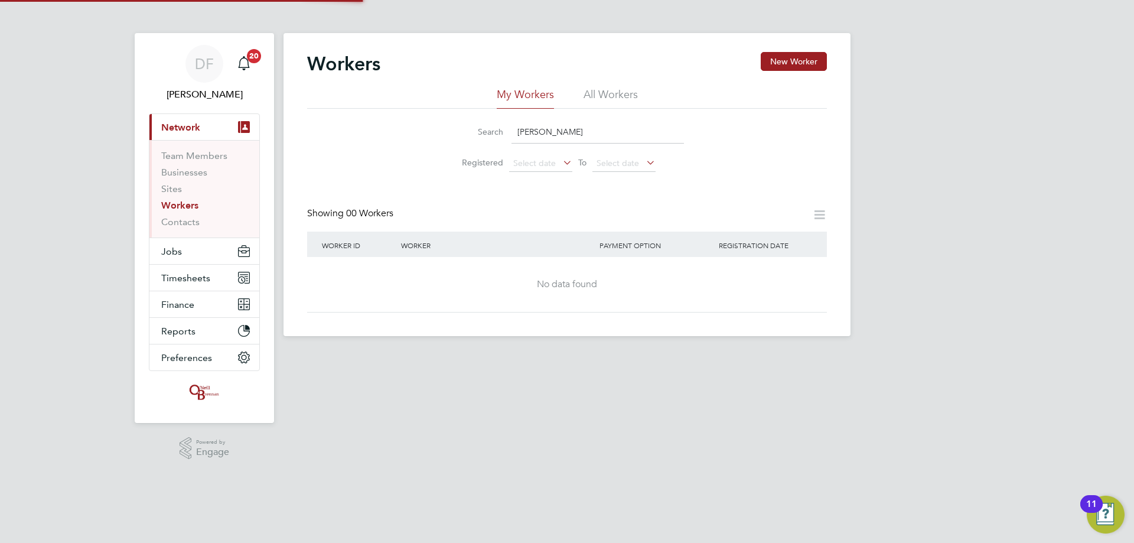
scroll to position [0, 0]
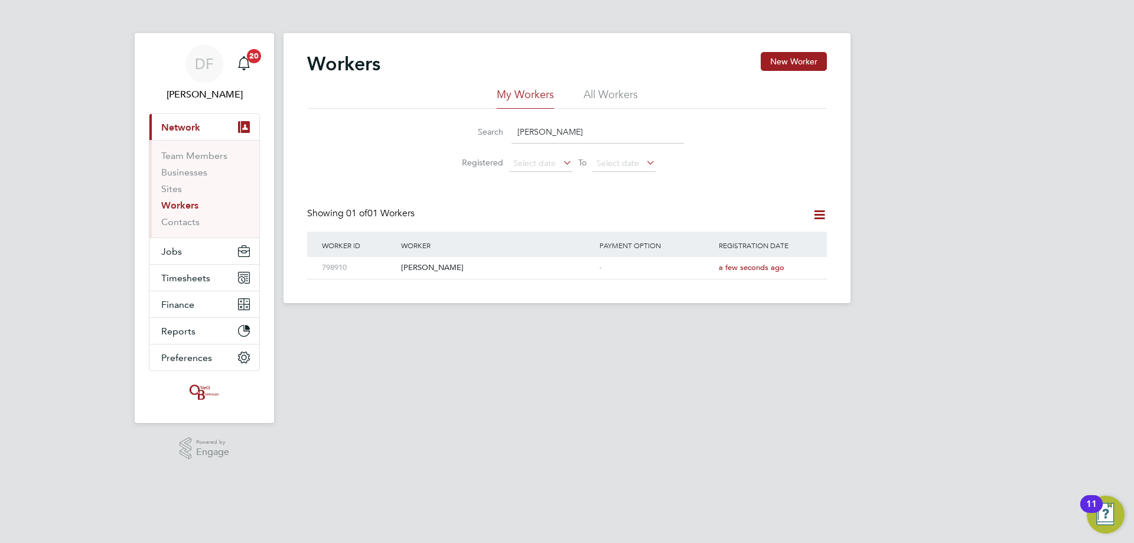
drag, startPoint x: 562, startPoint y: 129, endPoint x: 484, endPoint y: 136, distance: 78.9
click at [484, 136] on div "Search harry how" at bounding box center [567, 132] width 234 height 23
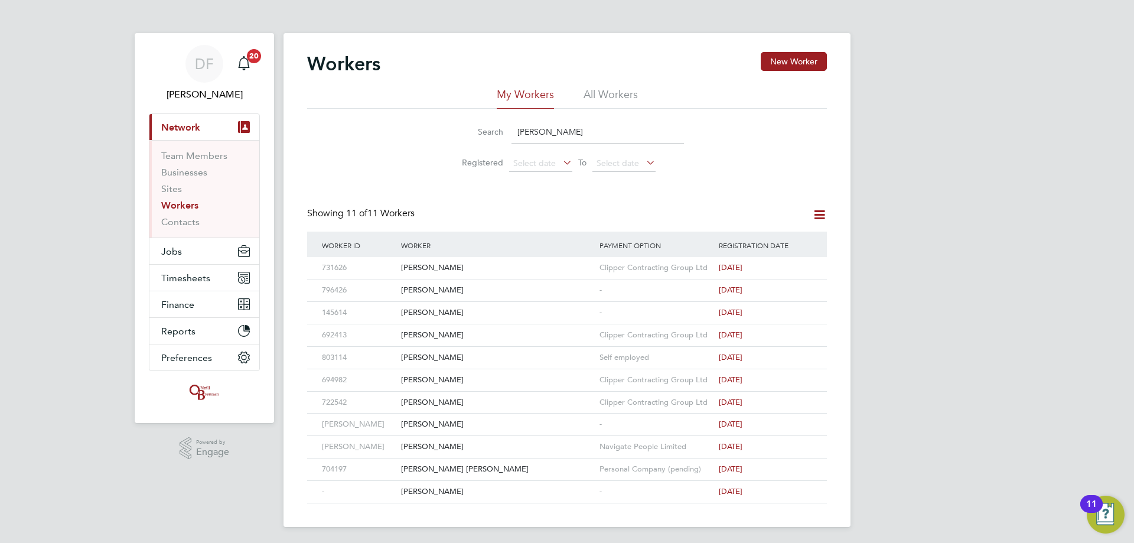
drag, startPoint x: 550, startPoint y: 127, endPoint x: 485, endPoint y: 136, distance: 65.6
click at [485, 136] on div "Search richard" at bounding box center [567, 132] width 234 height 23
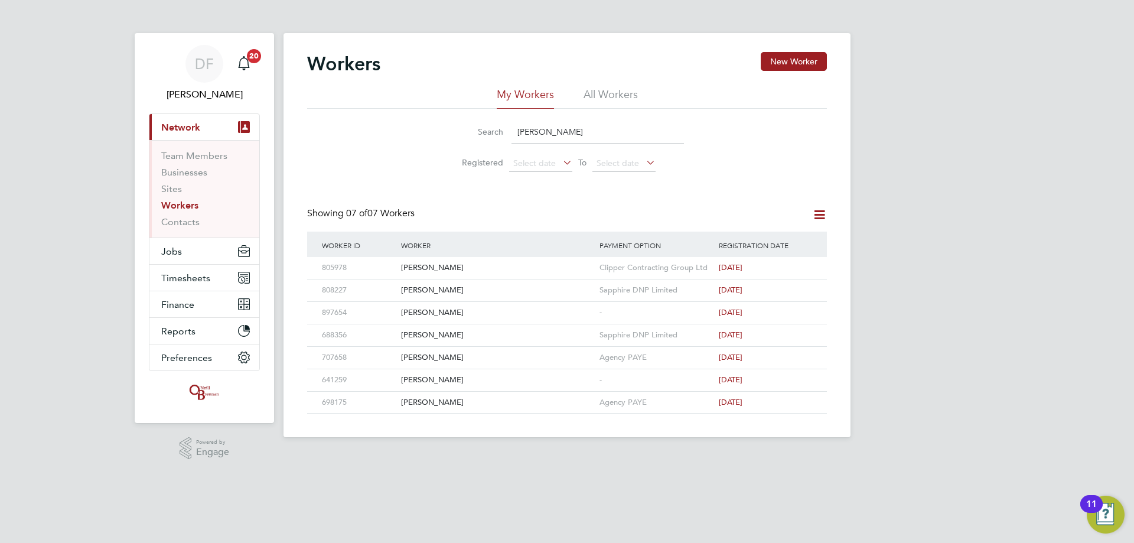
drag, startPoint x: 560, startPoint y: 139, endPoint x: 483, endPoint y: 132, distance: 77.7
click at [483, 132] on div "Search emmanuel" at bounding box center [567, 132] width 234 height 23
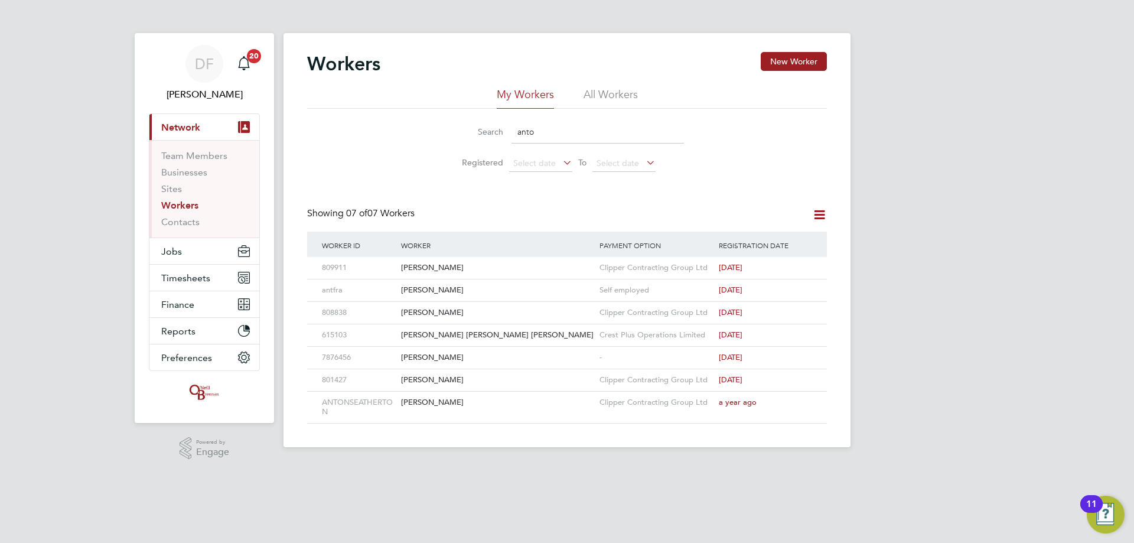
type input "anto"
click at [758, 180] on div "Workers New Worker My Workers All Workers Search anto Registered Select date To…" at bounding box center [567, 238] width 520 height 372
click at [189, 251] on button "Jobs" at bounding box center [204, 251] width 110 height 26
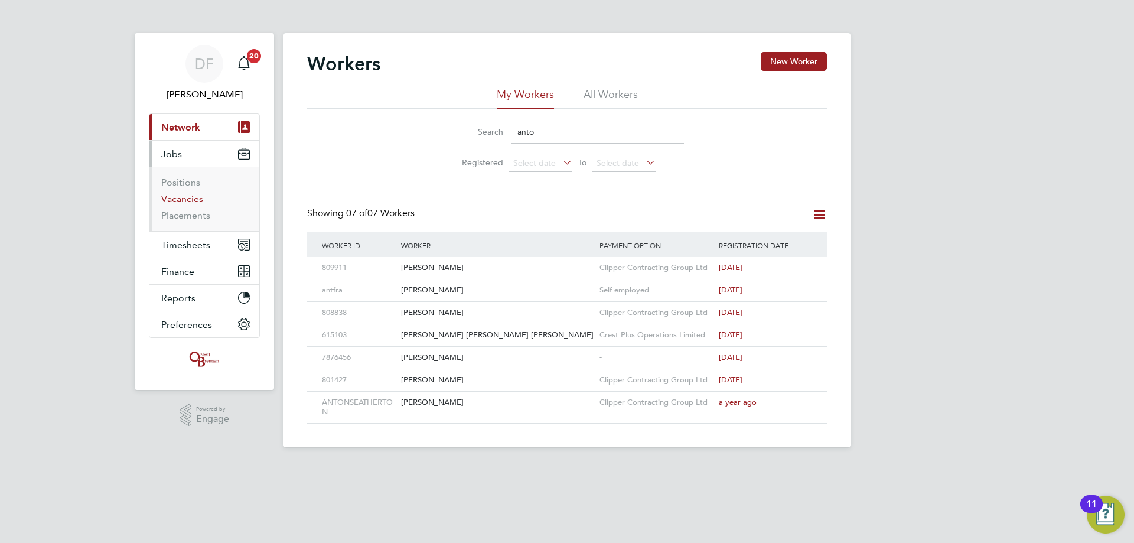
click at [193, 203] on link "Vacancies" at bounding box center [182, 198] width 42 height 11
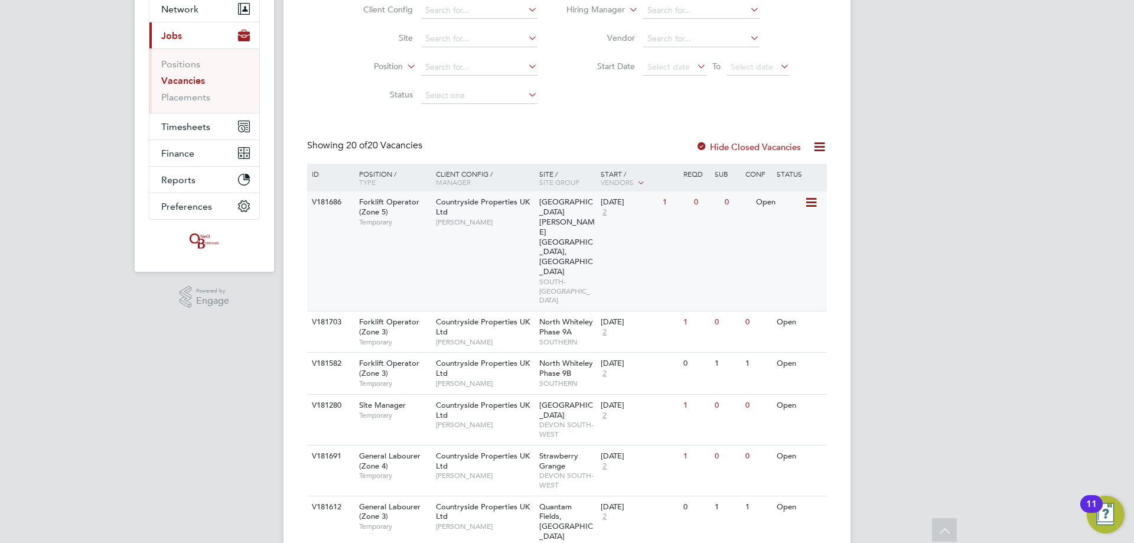
scroll to position [177, 0]
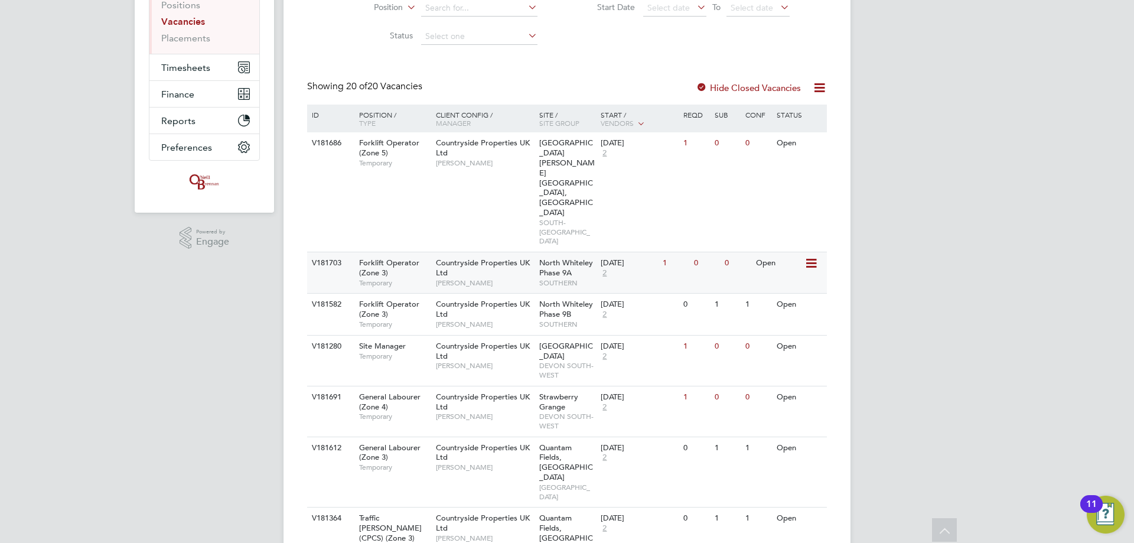
click at [671, 252] on div "1" at bounding box center [675, 263] width 31 height 22
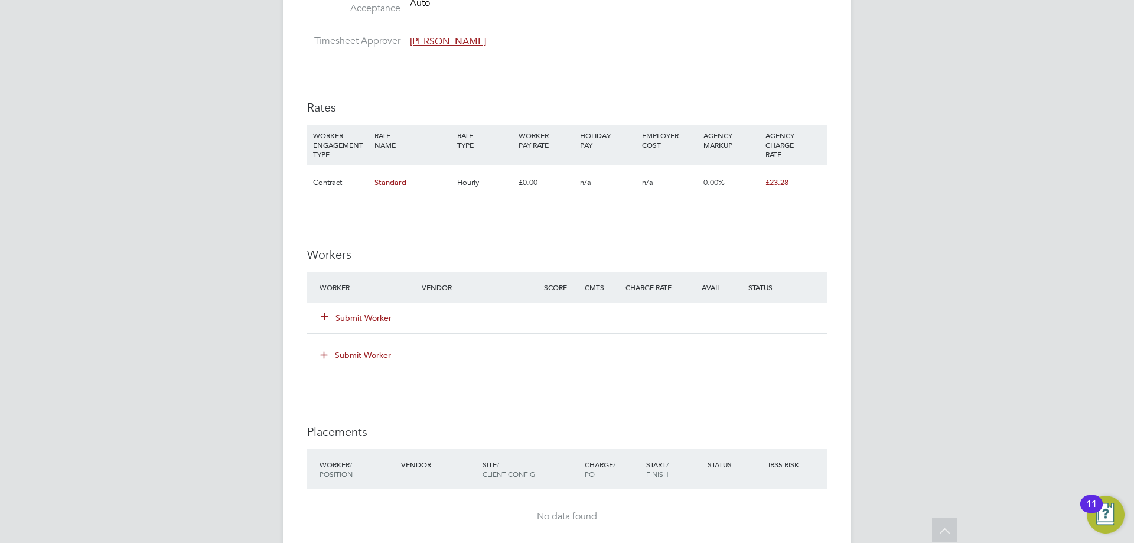
click at [347, 324] on div "Submit Worker" at bounding box center [378, 317] width 122 height 21
click at [352, 317] on button "Submit Worker" at bounding box center [356, 318] width 71 height 12
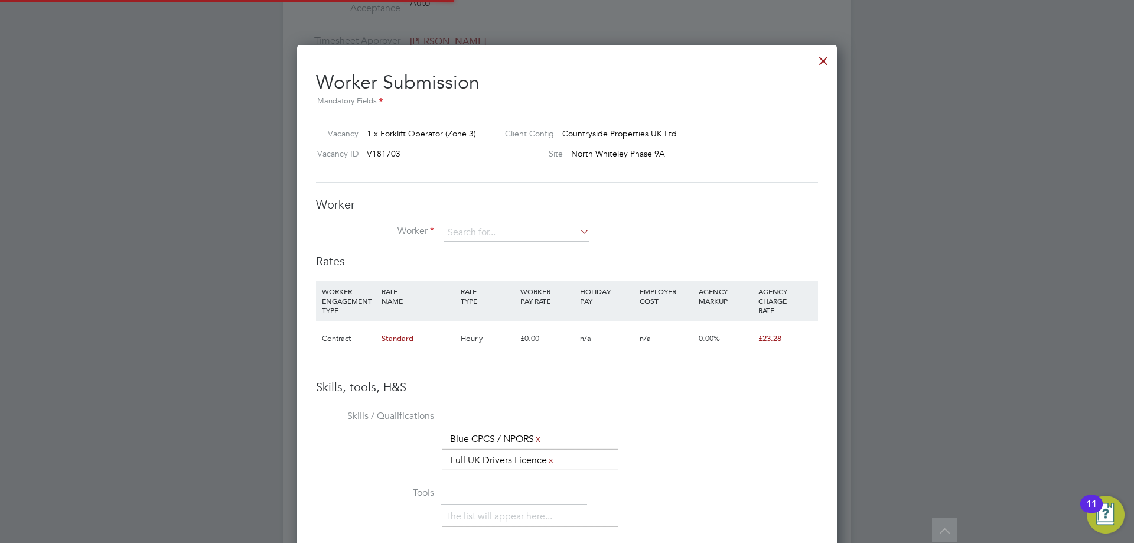
scroll to position [765, 541]
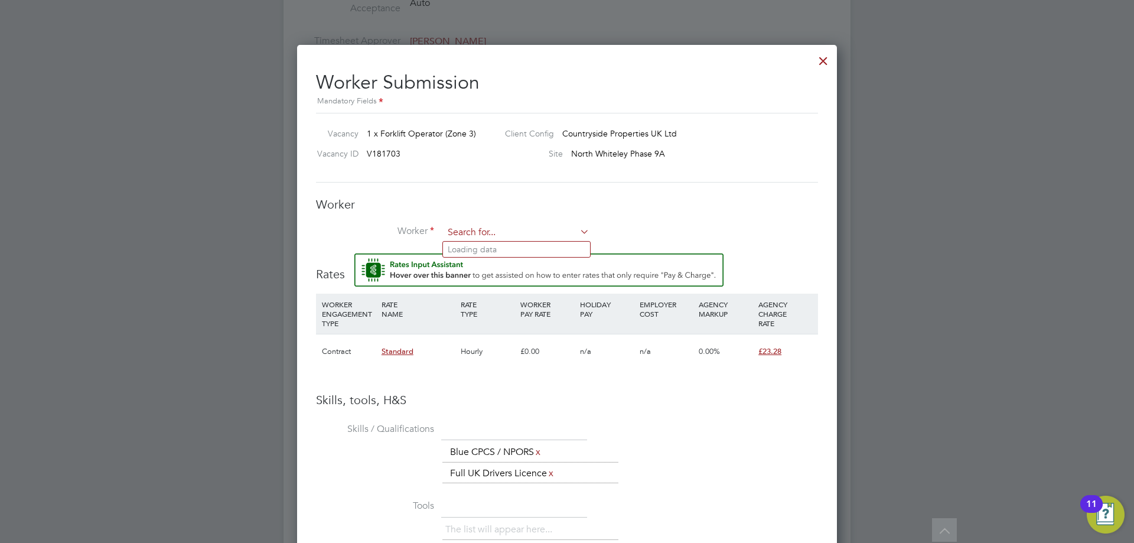
click at [496, 232] on input at bounding box center [517, 233] width 146 height 18
click at [516, 245] on b "Antoc" at bounding box center [527, 250] width 23 height 10
type input "Emanuel Antoci (809911)"
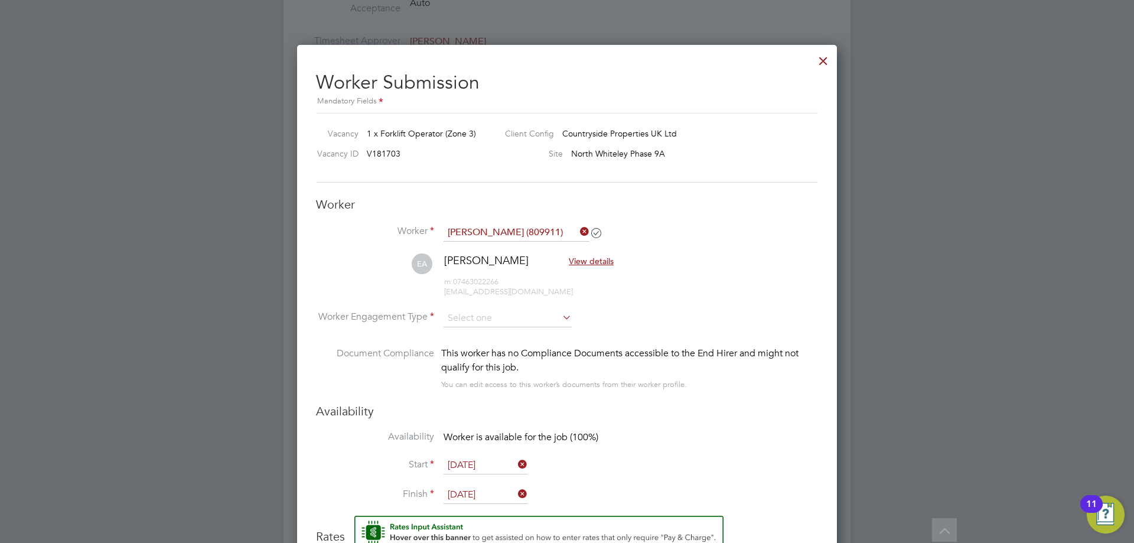
scroll to position [1039, 541]
click at [479, 321] on input at bounding box center [508, 319] width 128 height 18
click at [472, 335] on li "Contract" at bounding box center [507, 334] width 129 height 15
type input "Contract"
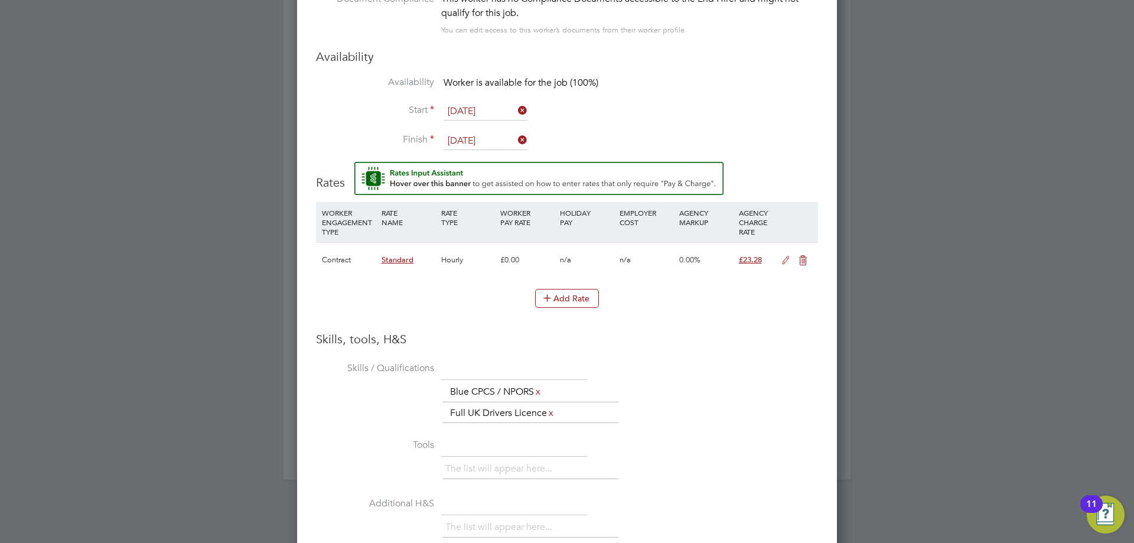
click at [785, 259] on icon at bounding box center [786, 260] width 15 height 9
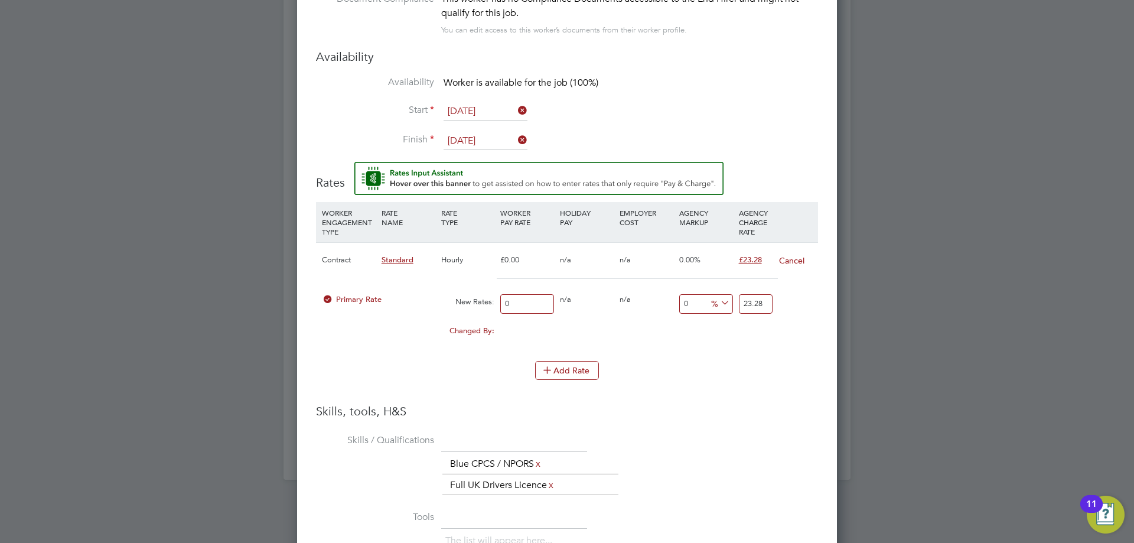
drag, startPoint x: 517, startPoint y: 300, endPoint x: 486, endPoint y: 307, distance: 32.0
click at [486, 307] on div "Primary Rate New Rates: 0 0 n/a 0 n/a 0 0 % 23.28" at bounding box center [567, 303] width 502 height 31
type input "2"
type input "20"
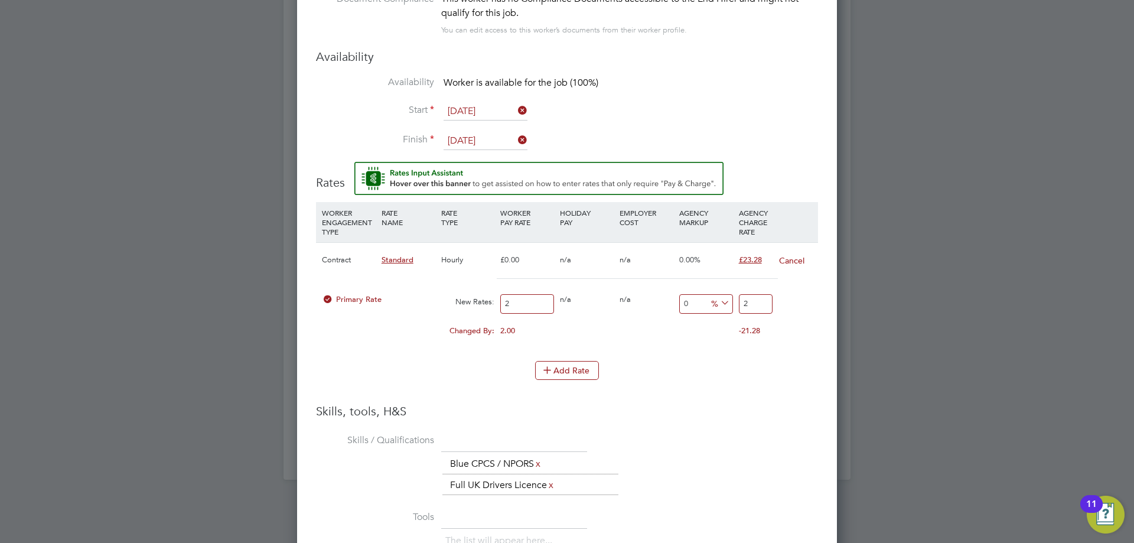
type input "20"
drag, startPoint x: 751, startPoint y: 305, endPoint x: 729, endPoint y: 307, distance: 21.9
click at [729, 307] on div "Primary Rate New Rates: 20 0 n/a 0 n/a 0 0 % 20" at bounding box center [567, 303] width 502 height 31
type input "-90"
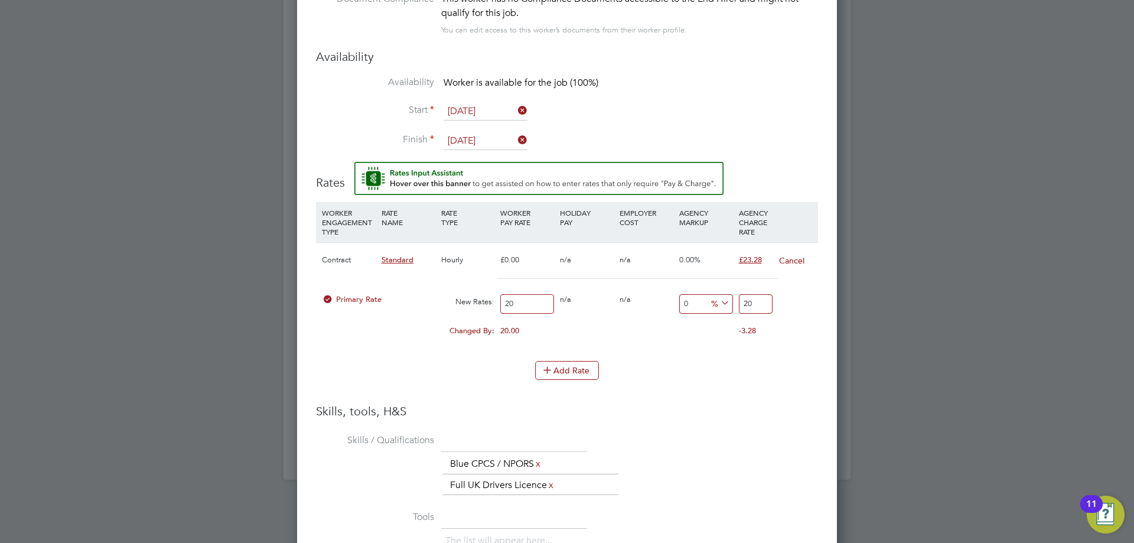
type input "2"
type input "15"
type input "23"
type input "16"
type input "23.2"
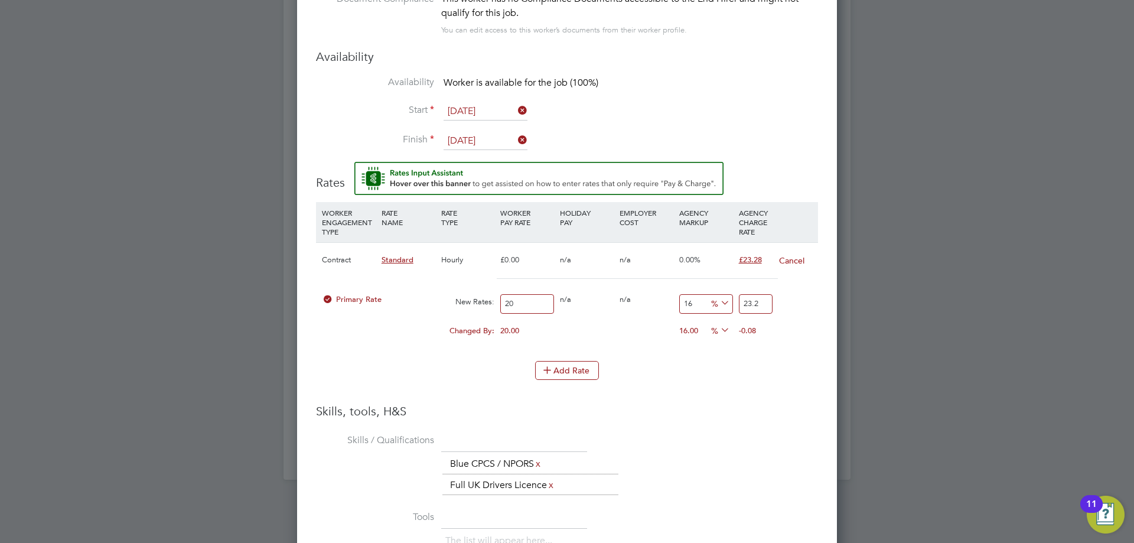
type input "16.4"
type input "23.28"
click at [722, 376] on div "Add Rate" at bounding box center [567, 370] width 502 height 19
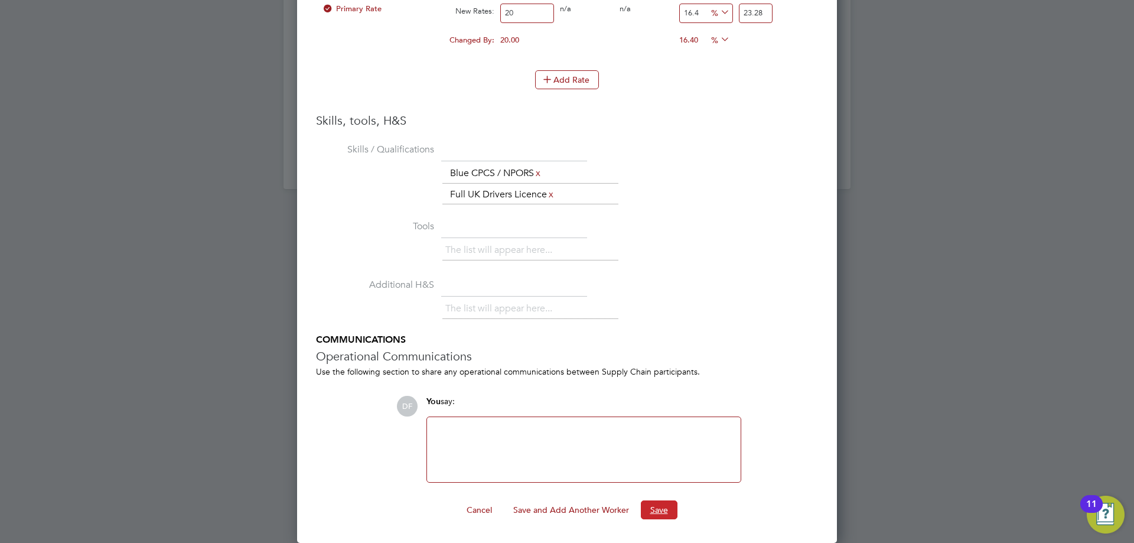
click at [661, 503] on button "Save" at bounding box center [659, 509] width 37 height 19
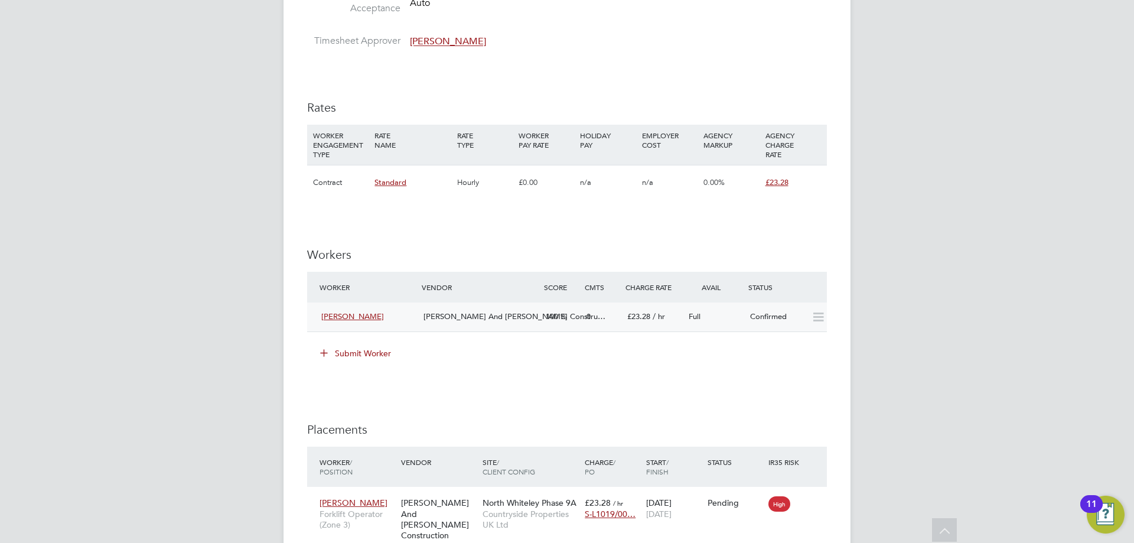
click at [491, 314] on span "O'Neill And Brennan Constru…" at bounding box center [515, 316] width 182 height 10
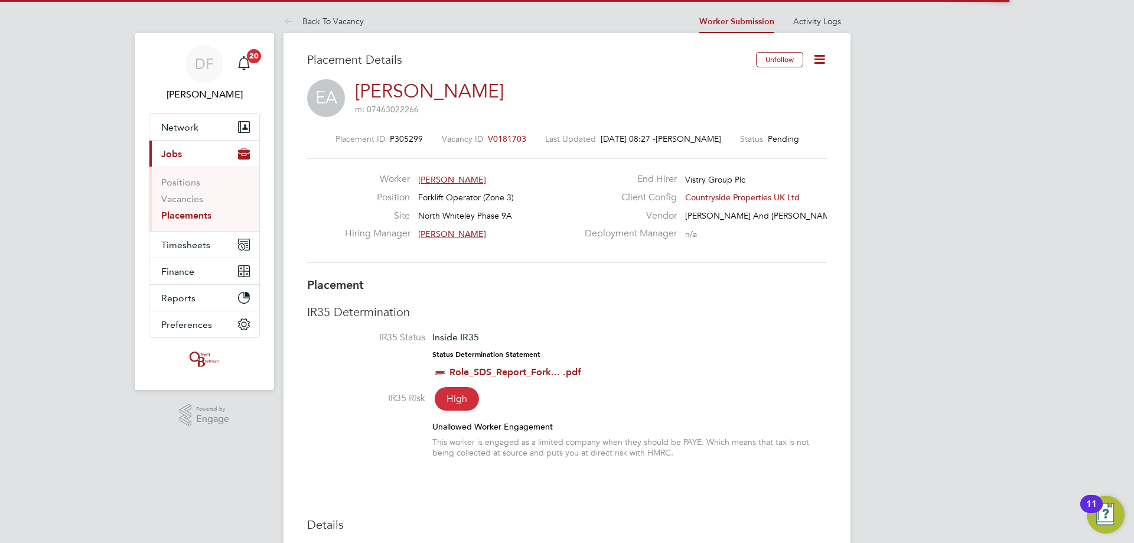
click at [825, 62] on icon at bounding box center [819, 59] width 15 height 15
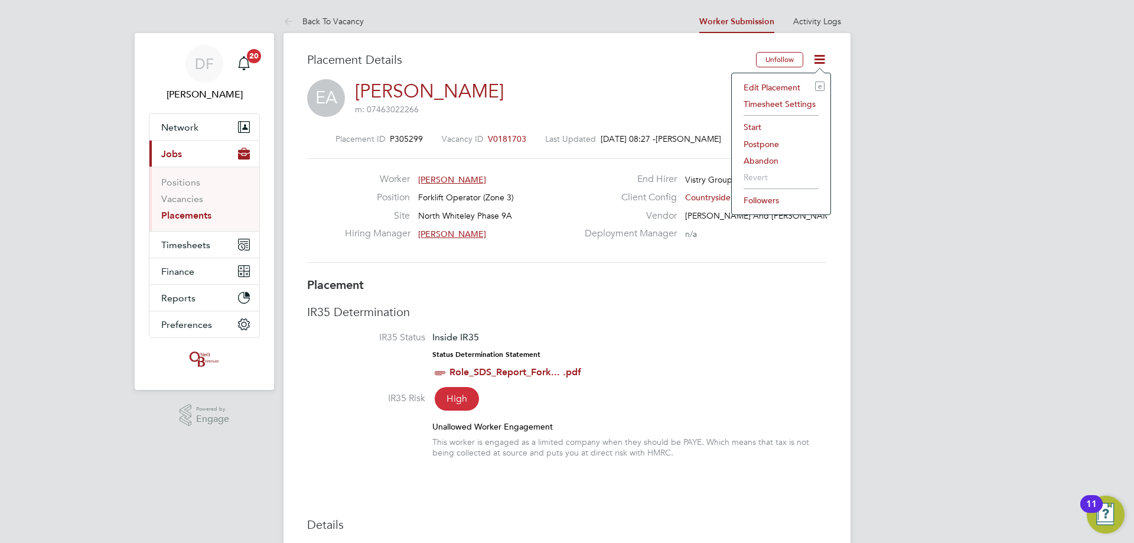
click at [753, 125] on li "Start" at bounding box center [781, 127] width 87 height 17
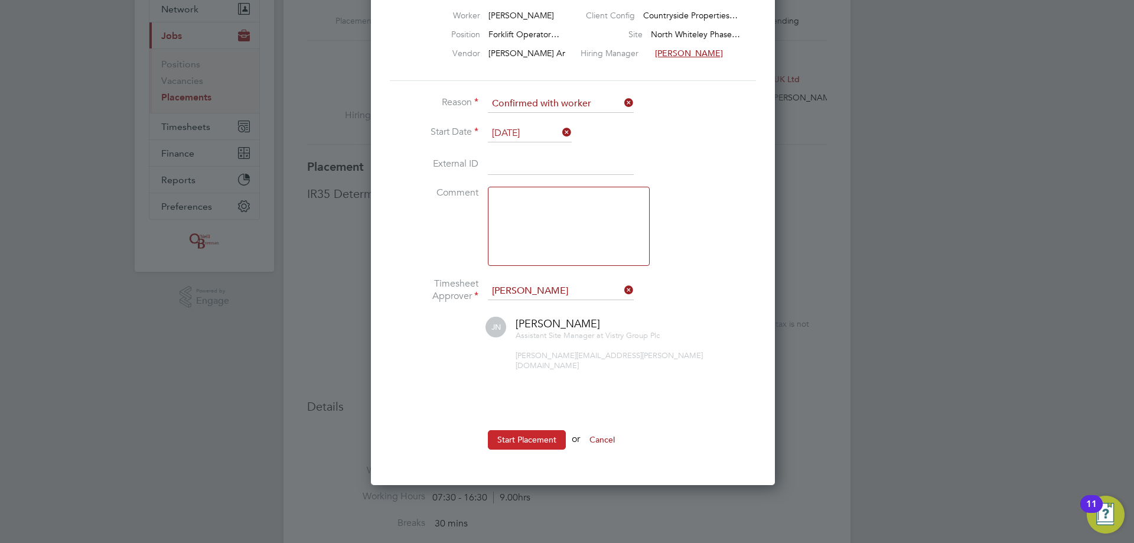
click at [526, 430] on button "Start Placement" at bounding box center [527, 439] width 78 height 19
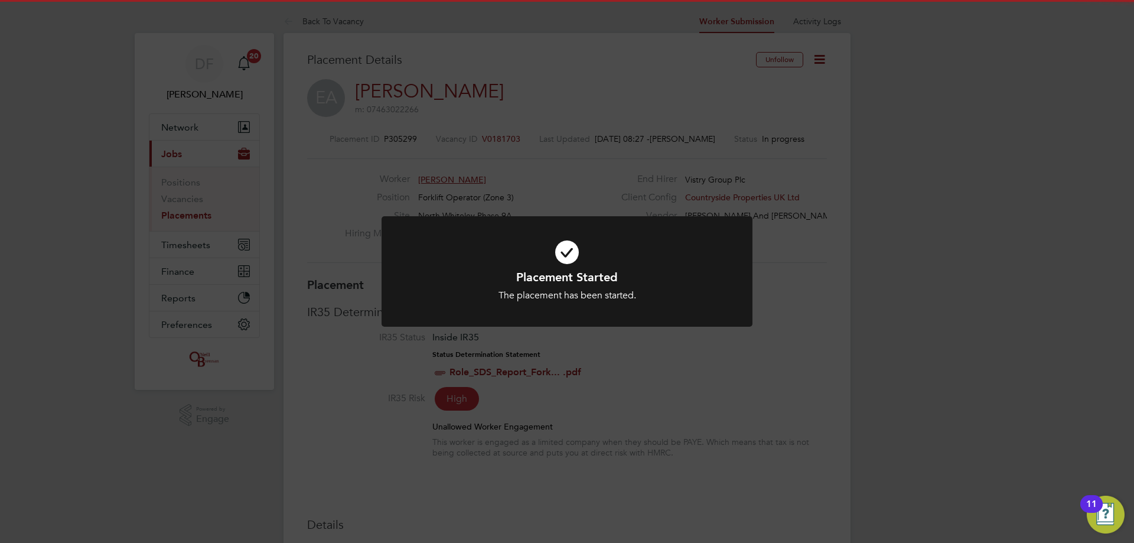
click at [531, 200] on div "Placement Started The placement has been started. Cancel Okay" at bounding box center [567, 271] width 1134 height 543
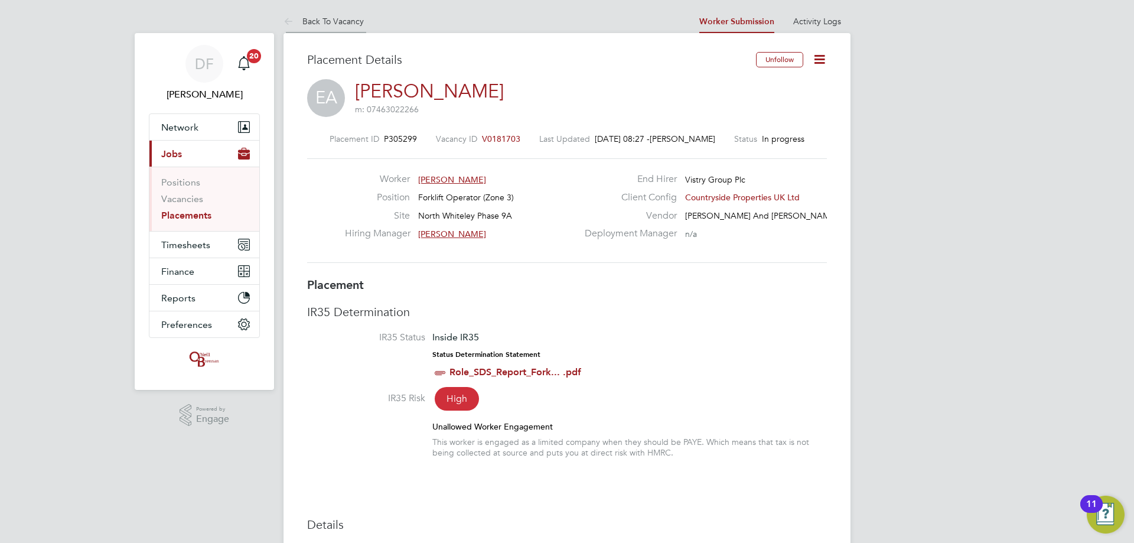
click at [327, 27] on li "Back To Vacancy" at bounding box center [324, 21] width 80 height 24
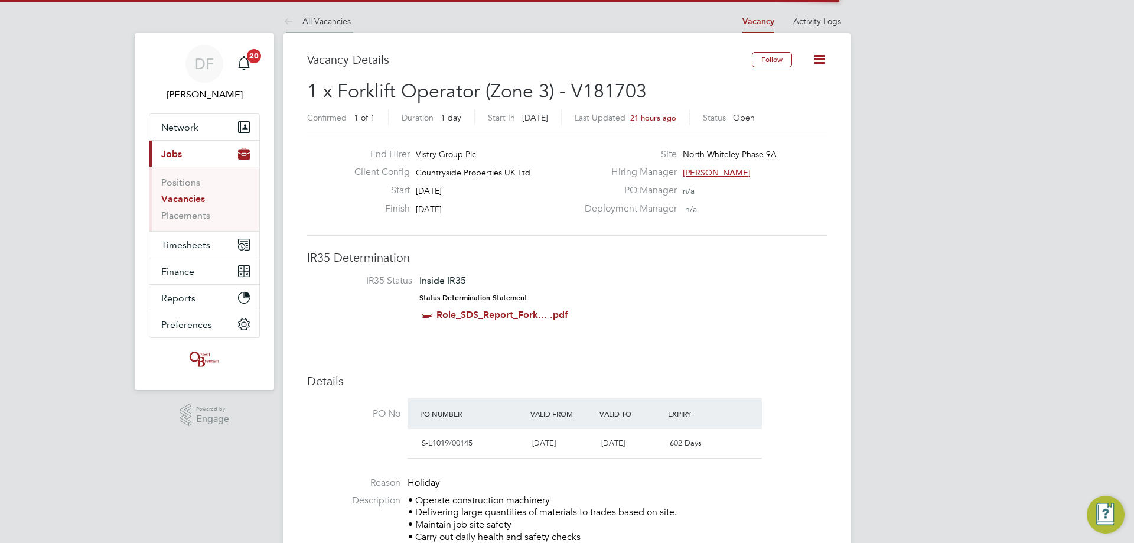
click at [321, 24] on link "All Vacancies" at bounding box center [317, 21] width 67 height 11
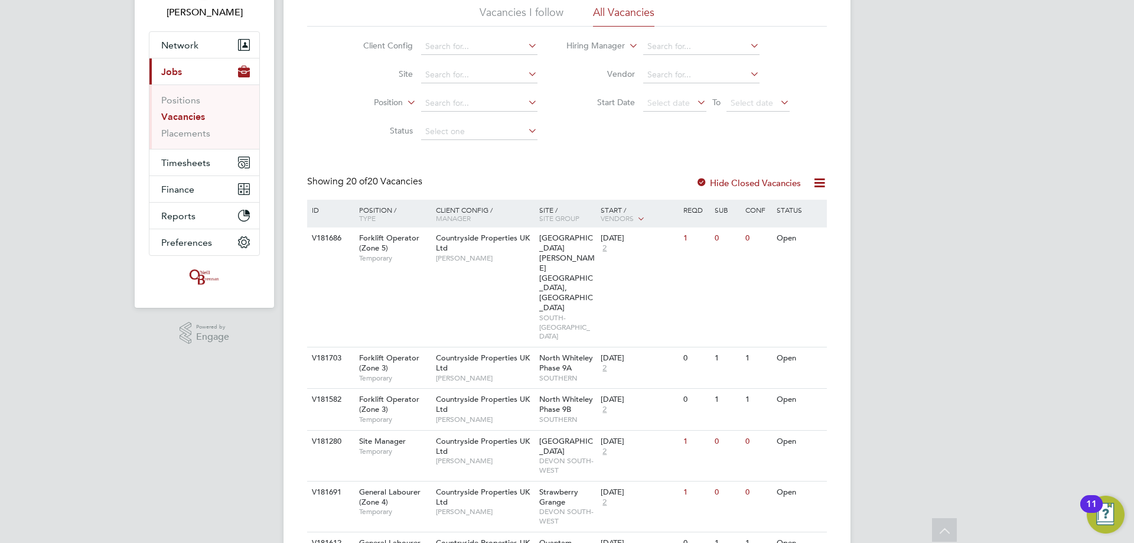
scroll to position [27, 0]
